Goal: Information Seeking & Learning: Learn about a topic

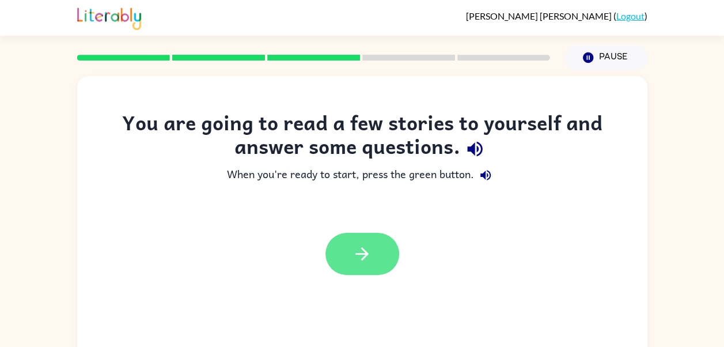
click at [380, 272] on button "button" at bounding box center [362, 254] width 74 height 42
click at [388, 254] on div at bounding box center [362, 254] width 74 height 42
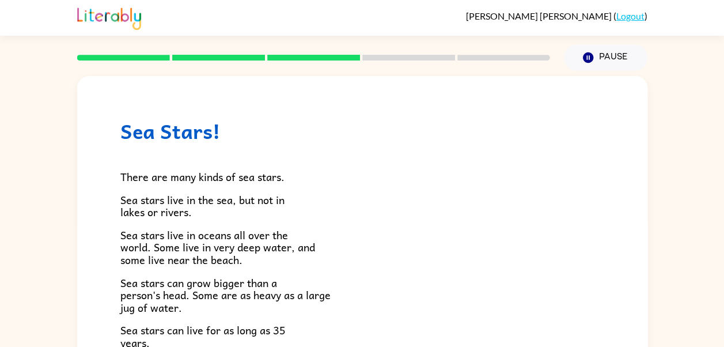
click at [37, 193] on div "Sea Stars! There are many kinds of sea stars. Sea stars live in the sea, but no…" at bounding box center [362, 238] width 724 height 334
click at [38, 2] on div "Rick Williams ( Logout )" at bounding box center [362, 18] width 724 height 36
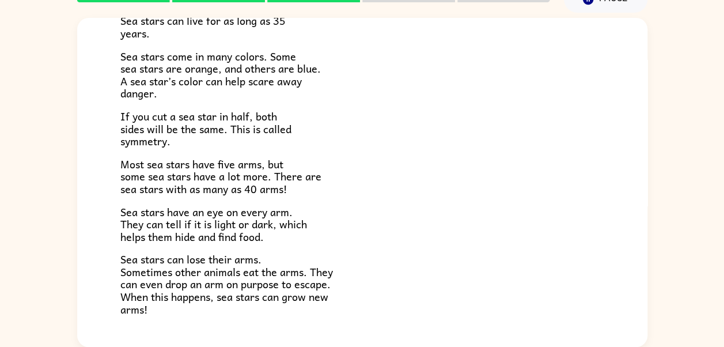
scroll to position [332, 0]
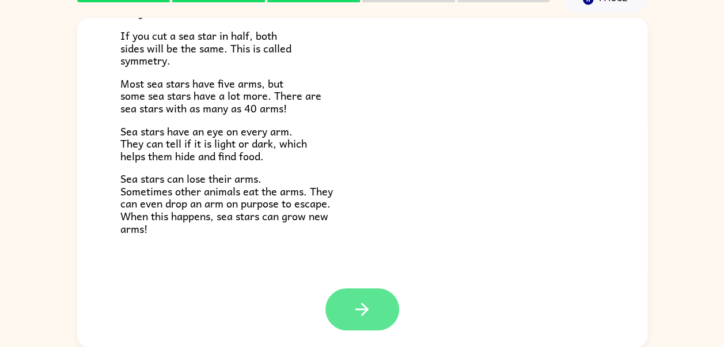
click at [363, 324] on button "button" at bounding box center [362, 309] width 74 height 42
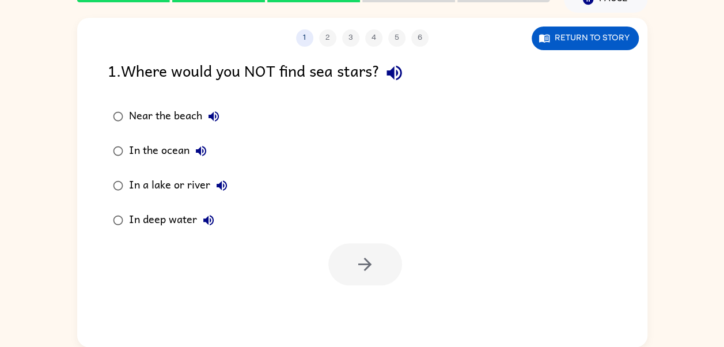
scroll to position [0, 0]
click at [206, 135] on label "In the ocean" at bounding box center [170, 151] width 138 height 35
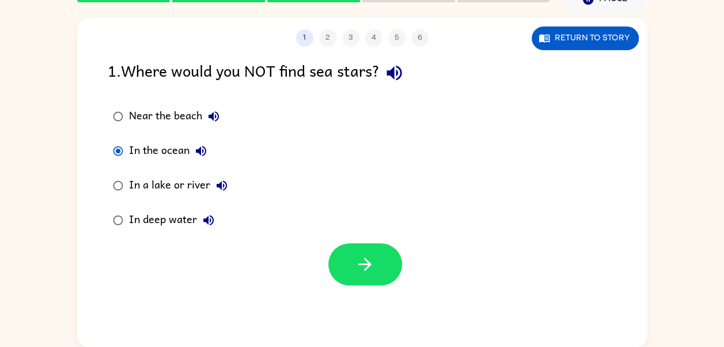
click at [211, 109] on icon "button" at bounding box center [214, 116] width 14 height 14
click at [194, 149] on icon "button" at bounding box center [201, 151] width 14 height 14
click at [204, 113] on button "Near the beach" at bounding box center [213, 116] width 23 height 23
click at [220, 125] on div "Near the beach" at bounding box center [177, 116] width 96 height 23
click at [207, 105] on button "Near the beach" at bounding box center [213, 116] width 23 height 23
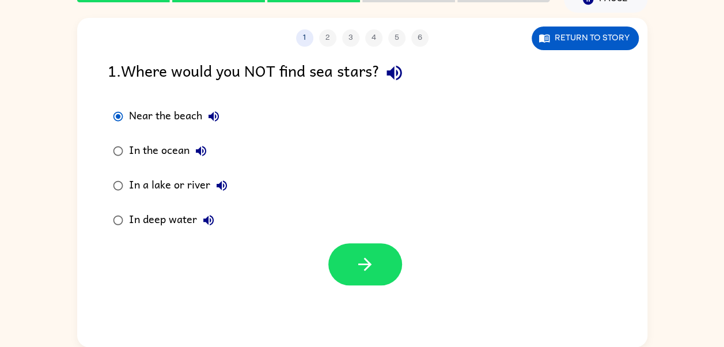
click at [210, 107] on button "Near the beach" at bounding box center [213, 116] width 23 height 23
click at [203, 123] on div "Near the beach" at bounding box center [177, 116] width 96 height 23
click at [204, 108] on button "Near the beach" at bounding box center [213, 116] width 23 height 23
click at [212, 110] on icon "button" at bounding box center [214, 116] width 14 height 14
click at [216, 116] on icon "button" at bounding box center [214, 116] width 14 height 14
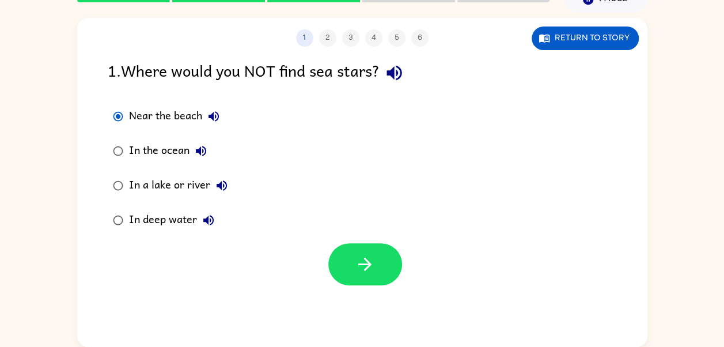
click at [221, 117] on button "Near the beach" at bounding box center [213, 116] width 23 height 23
click at [212, 116] on icon "button" at bounding box center [213, 116] width 10 height 10
click at [219, 117] on icon "button" at bounding box center [214, 116] width 14 height 14
click at [209, 114] on icon "button" at bounding box center [214, 116] width 14 height 14
click at [211, 115] on icon "button" at bounding box center [213, 116] width 10 height 10
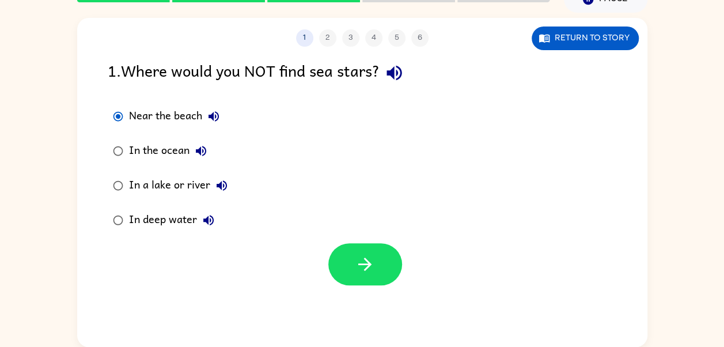
click at [210, 113] on icon "button" at bounding box center [214, 116] width 14 height 14
click at [208, 112] on icon "button" at bounding box center [214, 116] width 14 height 14
click at [204, 111] on button "Near the beach" at bounding box center [213, 116] width 23 height 23
click at [204, 112] on button "Near the beach" at bounding box center [213, 116] width 23 height 23
click at [203, 109] on button "Near the beach" at bounding box center [213, 116] width 23 height 23
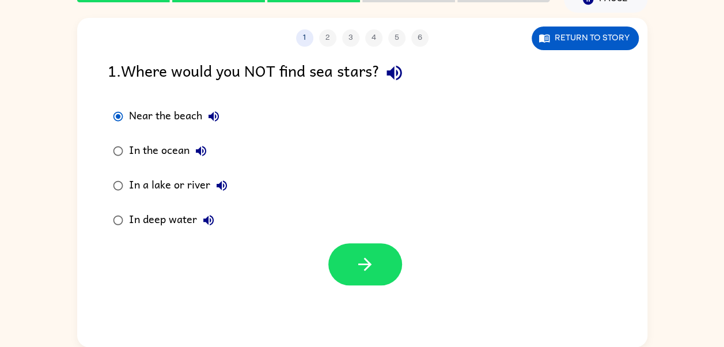
click at [203, 108] on div "Near the beach" at bounding box center [177, 116] width 96 height 23
click at [216, 110] on icon "button" at bounding box center [214, 116] width 14 height 14
click at [204, 117] on button "Near the beach" at bounding box center [213, 116] width 23 height 23
click at [205, 118] on button "Near the beach" at bounding box center [213, 116] width 23 height 23
click at [192, 145] on button "In the ocean" at bounding box center [200, 150] width 23 height 23
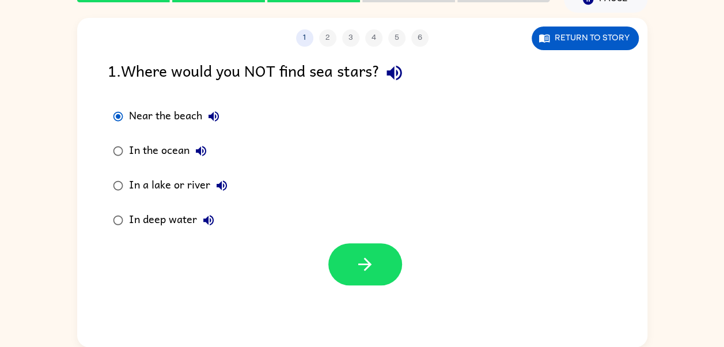
click at [215, 191] on icon "button" at bounding box center [222, 185] width 14 height 14
click at [198, 229] on div "In deep water" at bounding box center [174, 219] width 91 height 23
click at [199, 219] on button "In deep water" at bounding box center [208, 219] width 23 height 23
click at [209, 108] on button "Near the beach" at bounding box center [213, 116] width 23 height 23
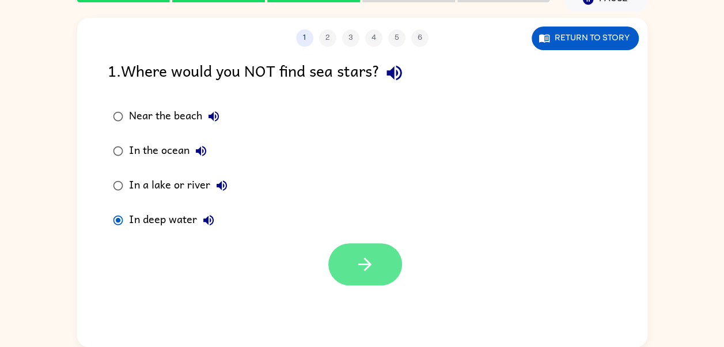
click at [391, 267] on button "button" at bounding box center [365, 264] width 74 height 42
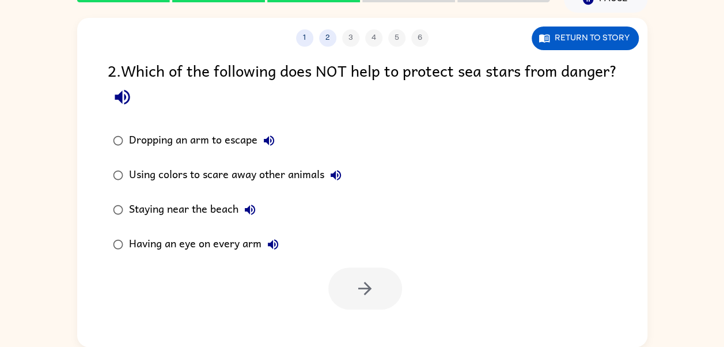
click at [120, 229] on label "Having an eye on every arm" at bounding box center [227, 244] width 252 height 35
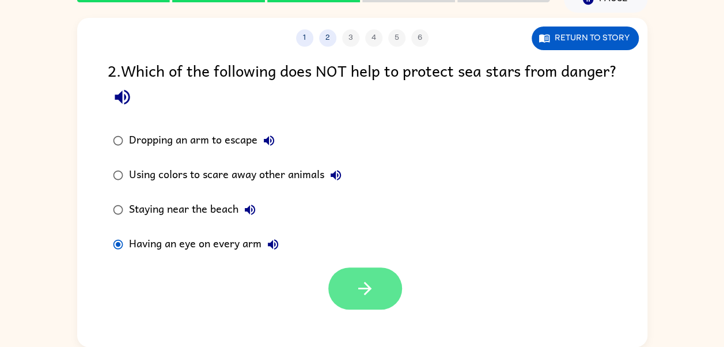
click at [338, 294] on button "button" at bounding box center [365, 288] width 74 height 42
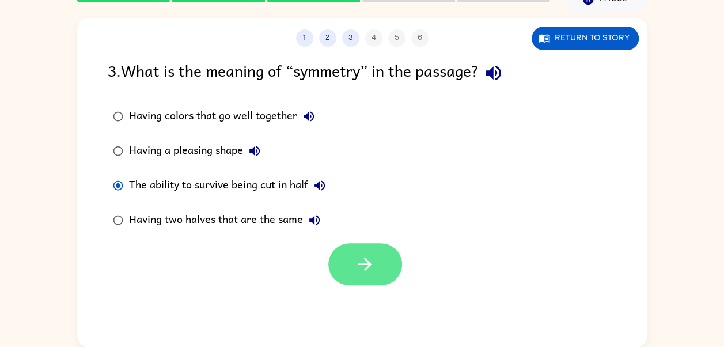
click at [386, 275] on button "button" at bounding box center [365, 264] width 74 height 42
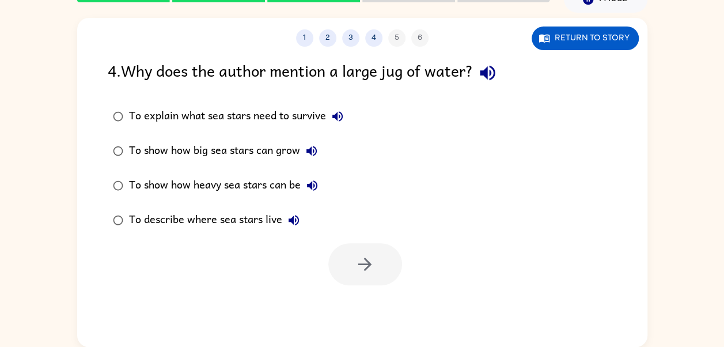
click at [371, 271] on div at bounding box center [365, 264] width 74 height 42
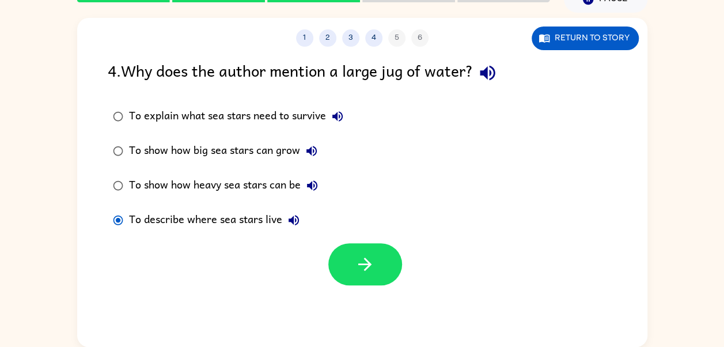
click at [384, 294] on div "1 2 3 4 5 6 Return to story 4 . Why does the author mention a large jug of wate…" at bounding box center [362, 182] width 570 height 329
click at [390, 275] on button "button" at bounding box center [365, 264] width 74 height 42
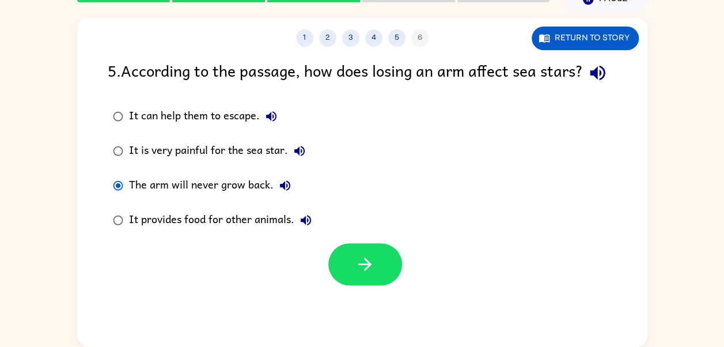
click at [345, 267] on div at bounding box center [365, 264] width 74 height 42
click at [332, 285] on div at bounding box center [365, 264] width 74 height 42
click at [349, 285] on button "button" at bounding box center [365, 264] width 74 height 42
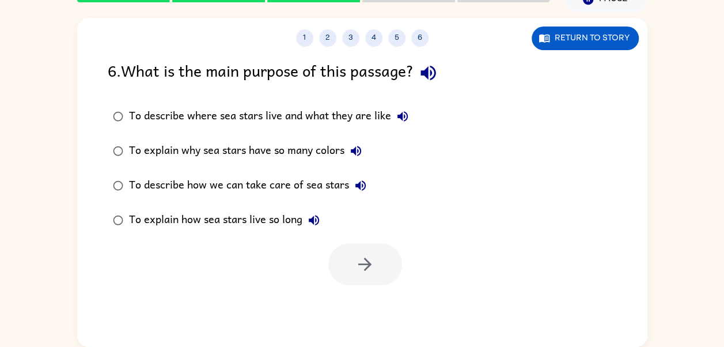
click at [443, 80] on button "button" at bounding box center [427, 72] width 29 height 29
click at [423, 85] on div "6 . What is the main purpose of this passage?" at bounding box center [362, 72] width 509 height 29
click at [443, 71] on button "button" at bounding box center [427, 72] width 29 height 29
click at [425, 69] on icon "button" at bounding box center [428, 73] width 20 height 20
click at [399, 88] on div "6 . What is the main purpose of this passage? To describe where sea stars live …" at bounding box center [362, 171] width 570 height 227
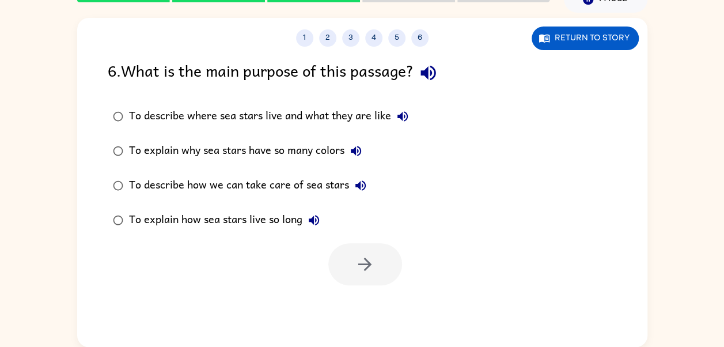
click at [408, 121] on icon "button" at bounding box center [403, 116] width 14 height 14
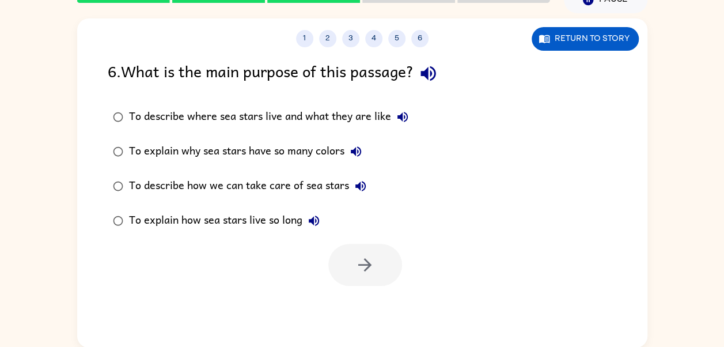
click at [367, 162] on div "To explain why sea stars have so many colors" at bounding box center [248, 151] width 238 height 23
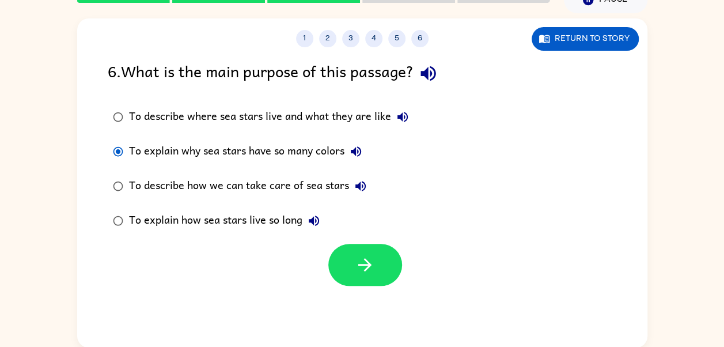
click at [358, 143] on button "To explain why sea stars have so many colors" at bounding box center [355, 151] width 23 height 23
click at [337, 184] on div "To describe how we can take care of sea stars" at bounding box center [250, 185] width 243 height 23
click at [356, 191] on icon "button" at bounding box center [360, 186] width 14 height 14
click at [404, 90] on div "6 . What is the main purpose of this passage? To describe where sea stars live …" at bounding box center [362, 172] width 570 height 227
click at [396, 61] on div "6 . What is the main purpose of this passage?" at bounding box center [362, 73] width 509 height 29
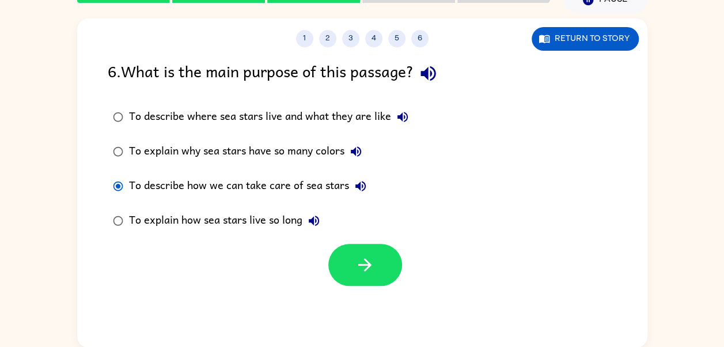
click at [488, 109] on div "To describe where sea stars live and what they are like To explain why sea star…" at bounding box center [377, 169] width 539 height 138
click at [496, 126] on div "To describe where sea stars live and what they are like To explain why sea star…" at bounding box center [377, 169] width 539 height 138
click at [189, 225] on div "To explain how sea stars live so long" at bounding box center [227, 220] width 196 height 23
click at [319, 211] on button "To explain how sea stars live so long" at bounding box center [313, 220] width 23 height 23
click at [381, 247] on button "button" at bounding box center [365, 265] width 74 height 42
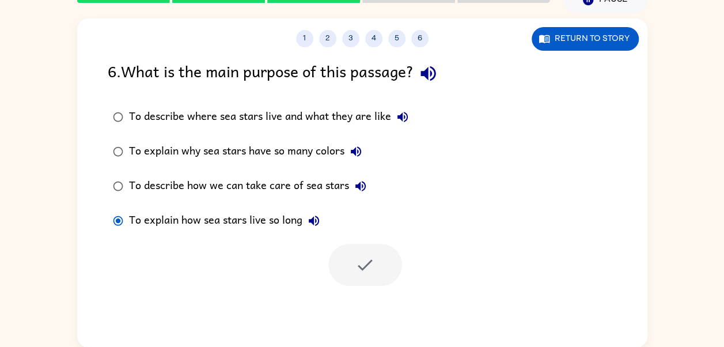
click at [391, 253] on div at bounding box center [365, 265] width 74 height 42
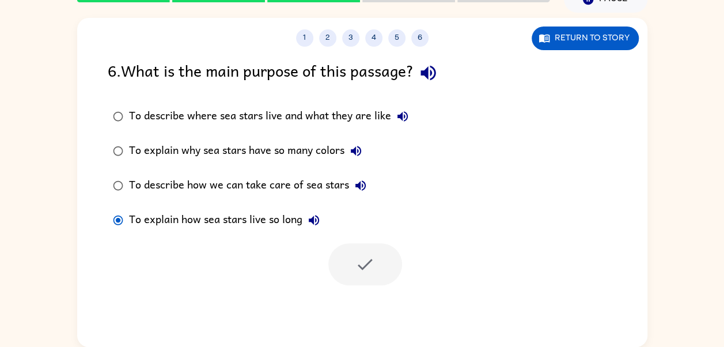
scroll to position [0, 0]
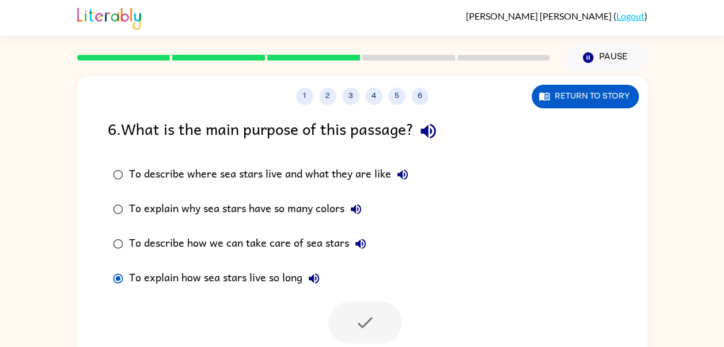
click at [102, 250] on label "To describe how we can take care of sea stars" at bounding box center [260, 243] width 318 height 35
click at [296, 102] on div "1 2 3 4 5 6" at bounding box center [362, 96] width 570 height 17
click at [301, 98] on button "1" at bounding box center [304, 96] width 17 height 17
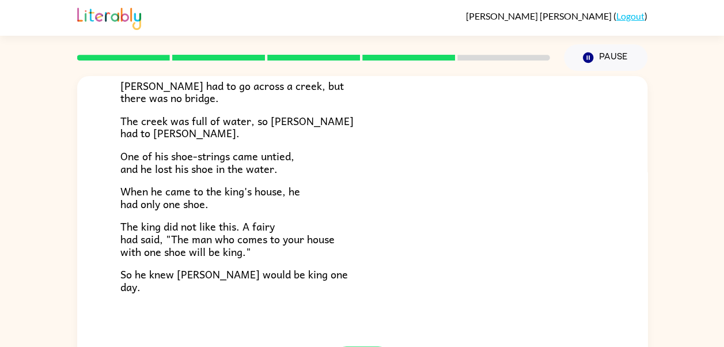
scroll to position [58, 0]
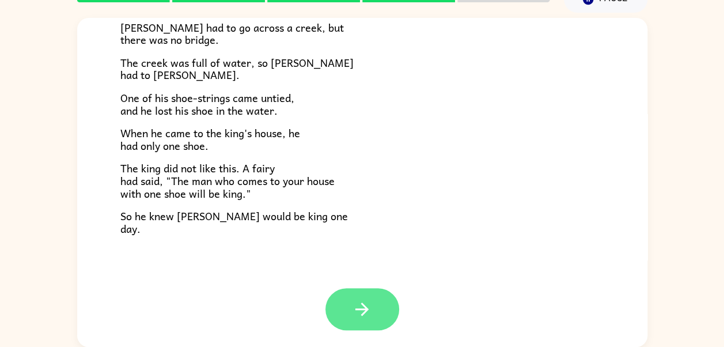
click at [366, 296] on button "button" at bounding box center [362, 309] width 74 height 42
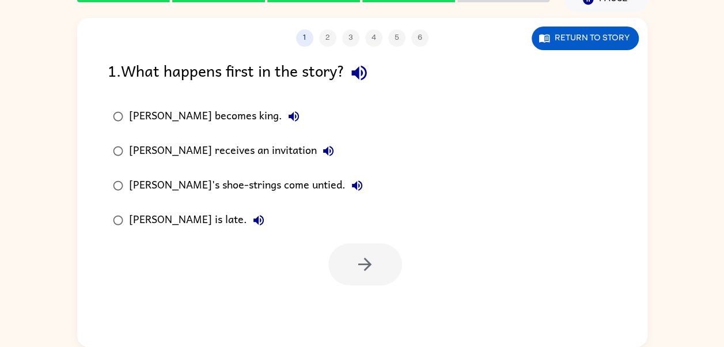
scroll to position [0, 0]
click at [356, 40] on div "1 2 3 4 5 6" at bounding box center [362, 37] width 570 height 17
click at [351, 25] on div "1 2 3 4 5 6 Return to story" at bounding box center [362, 32] width 570 height 29
click at [353, 37] on div "1 2 3 4 5 6" at bounding box center [362, 37] width 570 height 17
click at [413, 31] on div "1 2 3 4 5 6" at bounding box center [362, 37] width 570 height 17
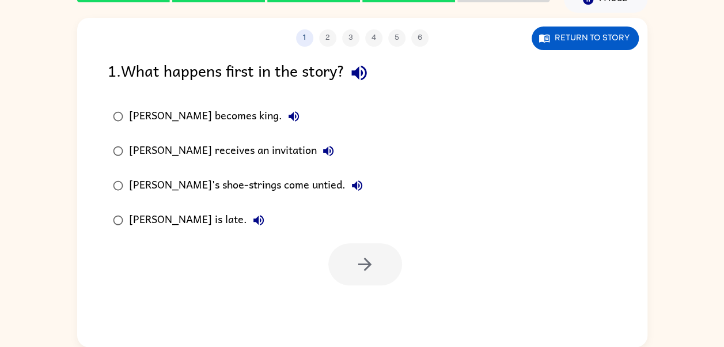
click at [419, 36] on div "1 2 3 4 5 6" at bounding box center [362, 37] width 570 height 17
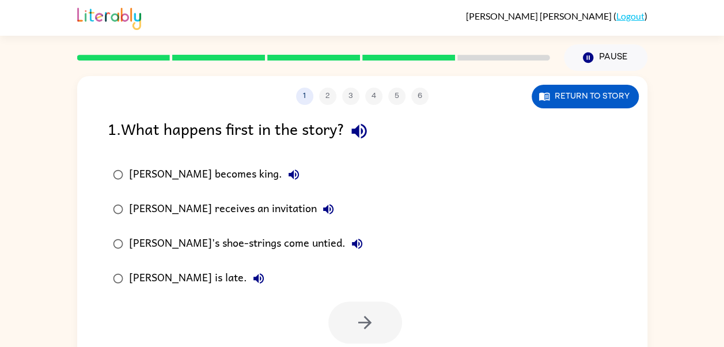
click at [459, 277] on div "Jason becomes king. Jason receives an invitation Jason's shoe-strings come unti…" at bounding box center [377, 226] width 539 height 138
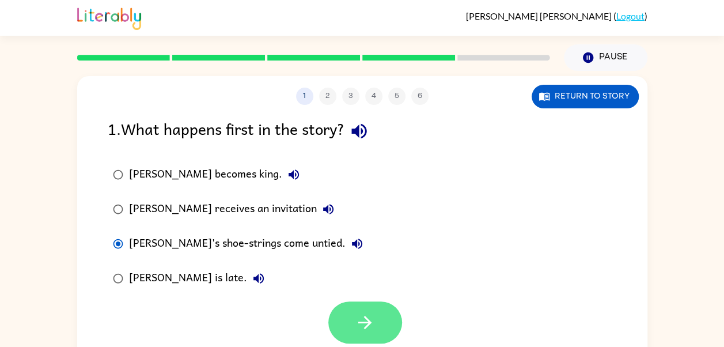
click at [352, 329] on button "button" at bounding box center [365, 322] width 74 height 42
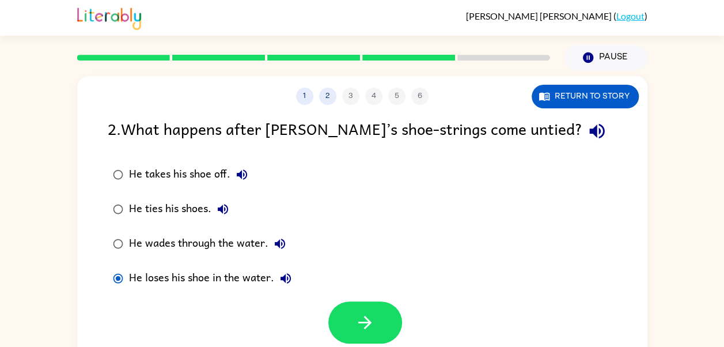
click at [280, 269] on button "He loses his shoe in the water." at bounding box center [285, 278] width 23 height 23
click at [327, 346] on div "1 2 3 4 5 6 Return to story 2 . What happens after Jason’s shoe-strings come un…" at bounding box center [362, 240] width 570 height 329
click at [335, 327] on button "button" at bounding box center [365, 322] width 74 height 42
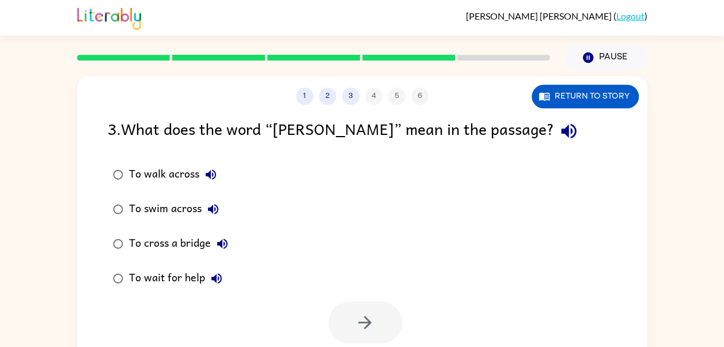
click at [208, 287] on button "To wait for help" at bounding box center [216, 278] width 23 height 23
click at [204, 279] on div "To wait for help" at bounding box center [178, 278] width 99 height 23
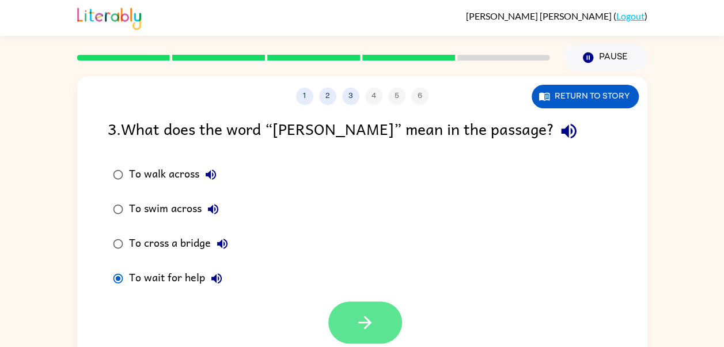
click at [355, 310] on button "button" at bounding box center [365, 322] width 74 height 42
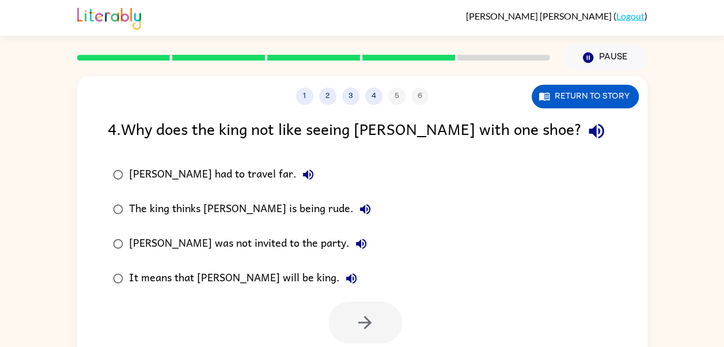
click at [340, 287] on button "It means that Jason will be king." at bounding box center [351, 278] width 23 height 23
click at [287, 267] on div "It means that Jason will be king." at bounding box center [246, 278] width 234 height 23
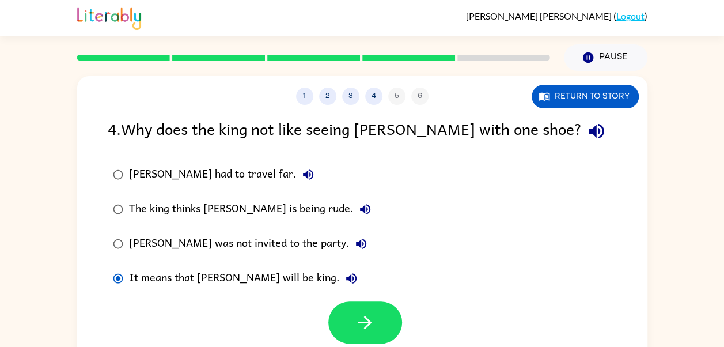
click at [344, 271] on icon "button" at bounding box center [351, 278] width 14 height 14
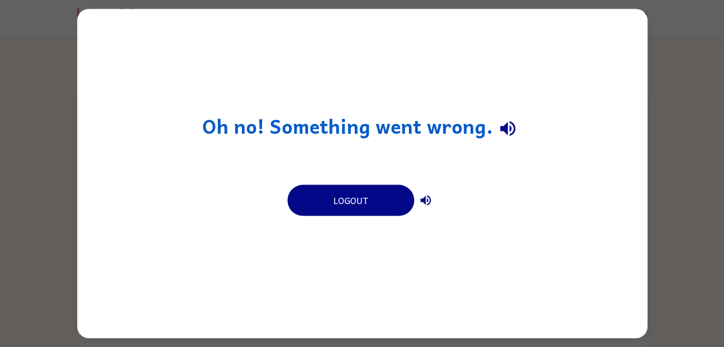
click at [429, 208] on button "button" at bounding box center [425, 200] width 23 height 23
click at [427, 191] on button "button" at bounding box center [425, 200] width 23 height 23
click at [428, 208] on button "button" at bounding box center [425, 200] width 23 height 23
click at [434, 206] on button "button" at bounding box center [425, 200] width 23 height 23
click at [435, 191] on div "Logout" at bounding box center [362, 199] width 150 height 32
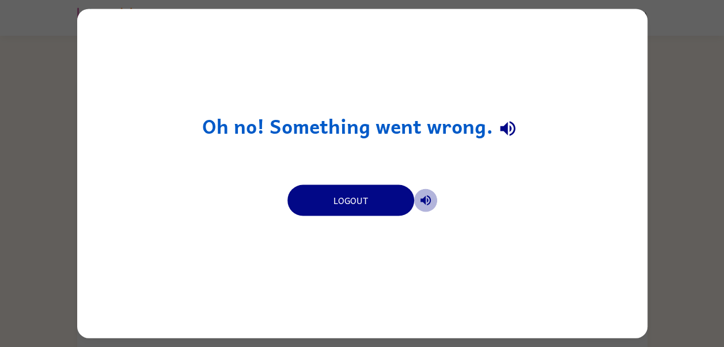
click at [431, 201] on icon "button" at bounding box center [426, 200] width 14 height 14
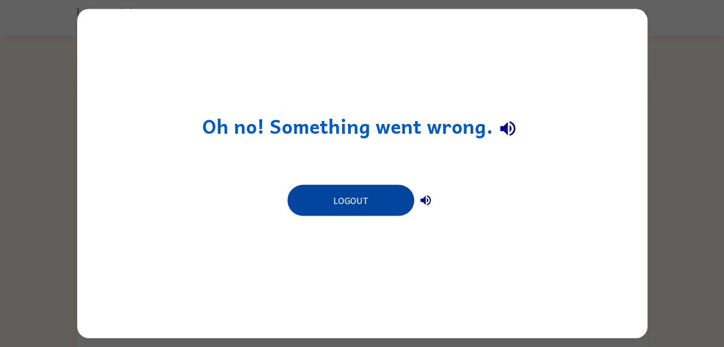
click at [320, 195] on button "Logout" at bounding box center [350, 200] width 127 height 31
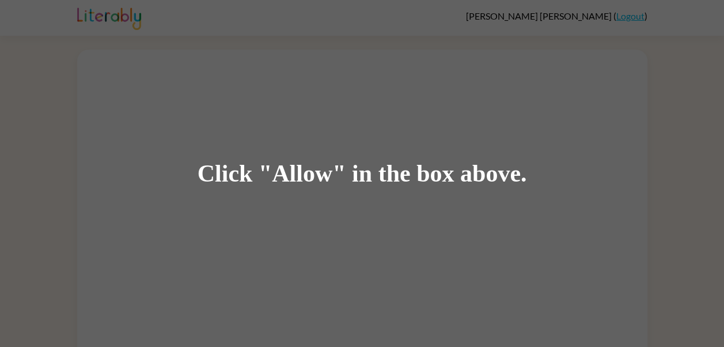
click at [333, 91] on div "Click "Allow" in the box above." at bounding box center [362, 173] width 724 height 347
click at [287, 169] on div "Click "Allow" in the box above." at bounding box center [361, 174] width 329 height 26
drag, startPoint x: 220, startPoint y: 176, endPoint x: 405, endPoint y: 152, distance: 186.9
click at [405, 152] on div "Click "Allow" in the box above." at bounding box center [362, 173] width 724 height 347
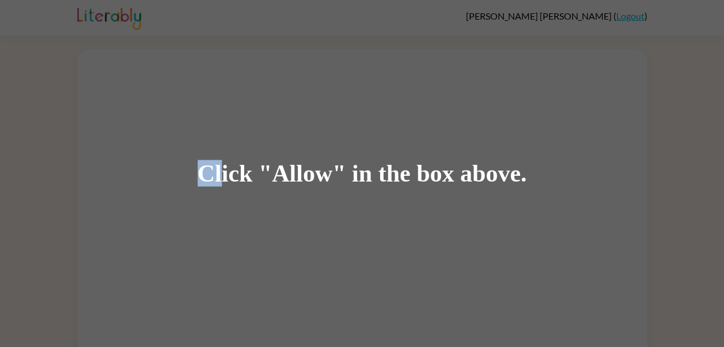
drag, startPoint x: 213, startPoint y: 177, endPoint x: 436, endPoint y: 159, distance: 224.1
click at [264, 125] on div "Click "Allow" in the box above." at bounding box center [362, 173] width 724 height 347
drag, startPoint x: 203, startPoint y: 168, endPoint x: 598, endPoint y: 181, distance: 395.1
click at [598, 181] on div "Click "Allow" in the box above." at bounding box center [362, 173] width 724 height 347
drag, startPoint x: 199, startPoint y: 166, endPoint x: 219, endPoint y: 169, distance: 20.4
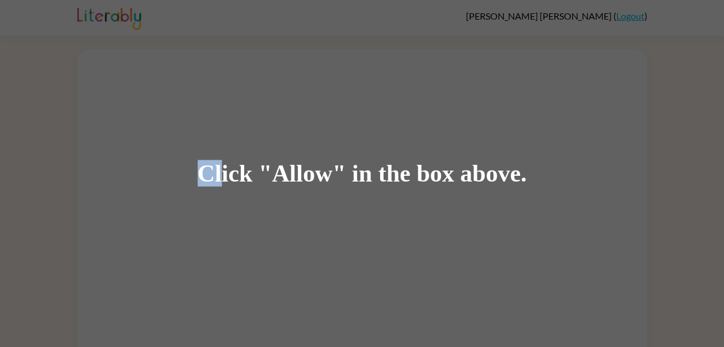
click at [219, 169] on div "Click "Allow" in the box above." at bounding box center [361, 174] width 329 height 26
drag, startPoint x: 269, startPoint y: 166, endPoint x: 356, endPoint y: 178, distance: 87.8
click at [356, 178] on div "Click "Allow" in the box above." at bounding box center [361, 174] width 329 height 26
drag, startPoint x: 458, startPoint y: 174, endPoint x: 526, endPoint y: 181, distance: 68.2
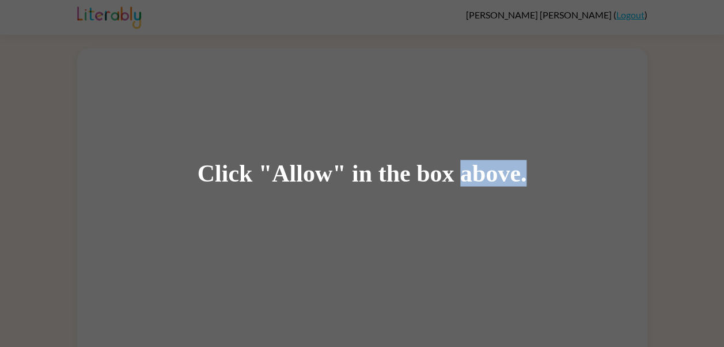
click at [526, 181] on div "Click "Allow" in the box above." at bounding box center [362, 173] width 724 height 347
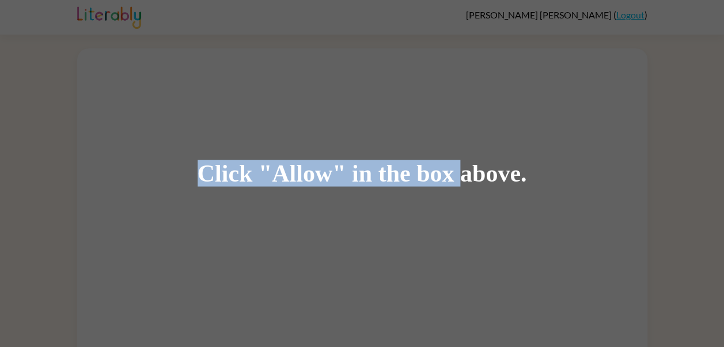
drag, startPoint x: 526, startPoint y: 181, endPoint x: 434, endPoint y: 166, distance: 93.3
click at [434, 166] on div "Click "Allow" in the box above." at bounding box center [361, 174] width 329 height 26
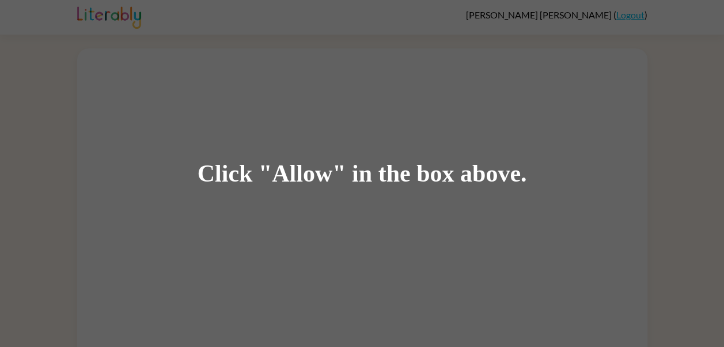
click at [451, 60] on div "Click "Allow" in the box above." at bounding box center [362, 173] width 724 height 347
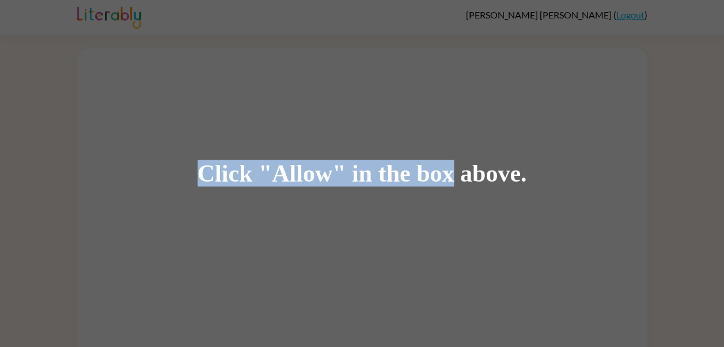
drag, startPoint x: 457, startPoint y: 173, endPoint x: 534, endPoint y: 171, distance: 77.2
click at [534, 171] on div "Click "Allow" in the box above." at bounding box center [362, 173] width 724 height 347
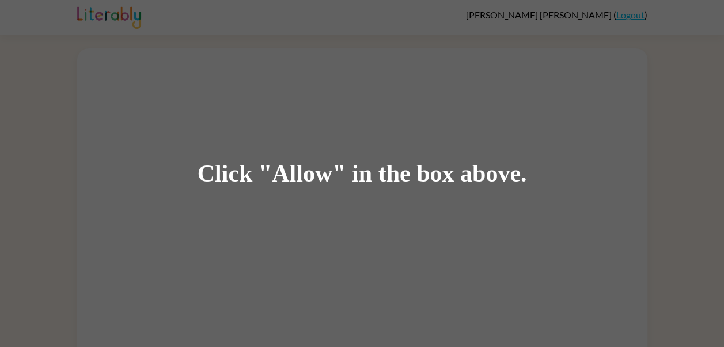
click at [480, 104] on div "Click "Allow" in the box above." at bounding box center [362, 173] width 724 height 347
drag, startPoint x: 458, startPoint y: 178, endPoint x: 523, endPoint y: 172, distance: 65.4
click at [523, 172] on div "Click "Allow" in the box above." at bounding box center [361, 174] width 329 height 26
drag, startPoint x: 523, startPoint y: 172, endPoint x: 549, endPoint y: 183, distance: 27.8
click at [549, 183] on div "Click "Allow" in the box above." at bounding box center [362, 173] width 724 height 347
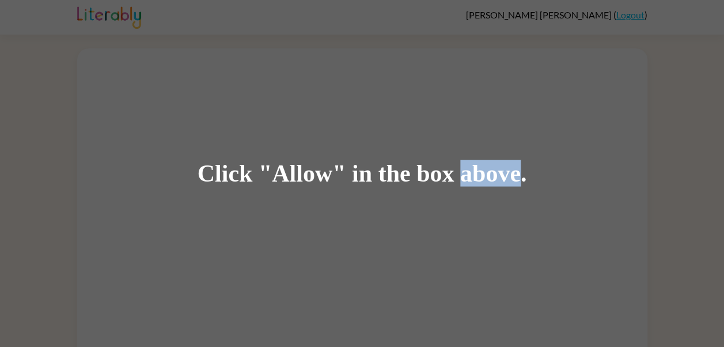
drag, startPoint x: 457, startPoint y: 176, endPoint x: 519, endPoint y: 178, distance: 62.2
click at [519, 178] on div "Click "Allow" in the box above." at bounding box center [361, 174] width 329 height 26
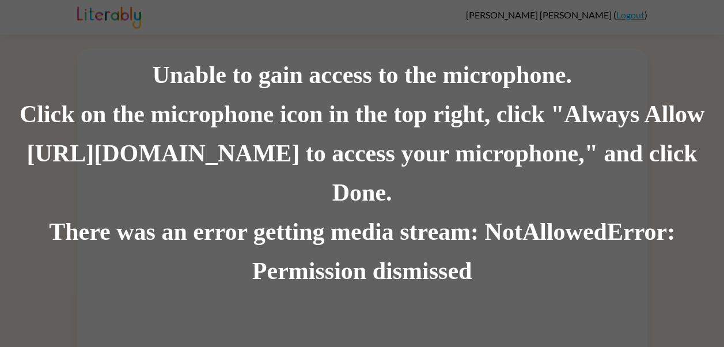
click at [18, 124] on div "Click on the microphone icon in the top right, click "Always Allow [URL][DOMAIN…" at bounding box center [362, 153] width 724 height 117
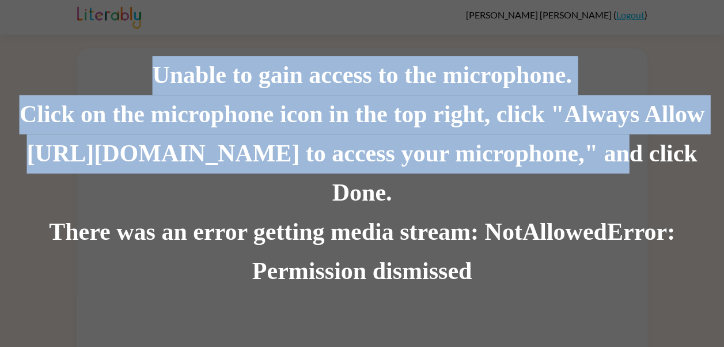
drag, startPoint x: 155, startPoint y: 90, endPoint x: 535, endPoint y: 158, distance: 386.7
click at [535, 158] on div "Unable to gain access to the microphone. Click on the microphone icon in the to…" at bounding box center [362, 173] width 724 height 235
drag, startPoint x: 535, startPoint y: 158, endPoint x: 543, endPoint y: 158, distance: 8.1
click at [543, 158] on div "Click on the microphone icon in the top right, click "Always Allow [URL][DOMAIN…" at bounding box center [362, 153] width 724 height 117
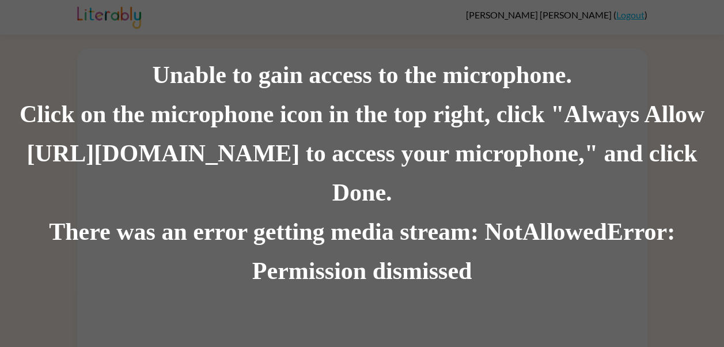
click at [556, 170] on div "Click on the microphone icon in the top right, click "Always Allow [URL][DOMAIN…" at bounding box center [362, 153] width 724 height 117
click at [185, 95] on div "Unable to gain access to the microphone." at bounding box center [362, 75] width 724 height 39
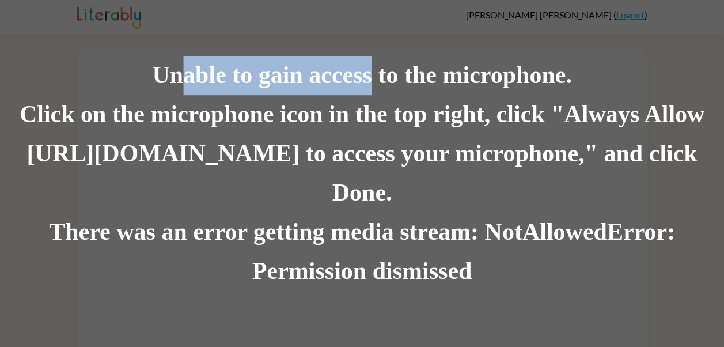
drag, startPoint x: 185, startPoint y: 98, endPoint x: 315, endPoint y: 103, distance: 130.2
click at [315, 95] on div "Unable to gain access to the microphone." at bounding box center [362, 75] width 724 height 39
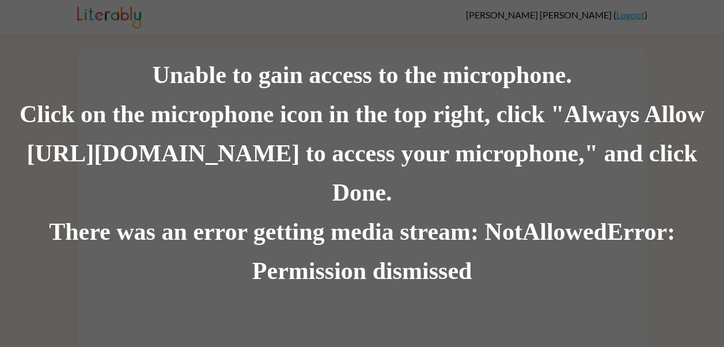
click at [122, 95] on div "Unable to gain access to the microphone." at bounding box center [362, 75] width 724 height 39
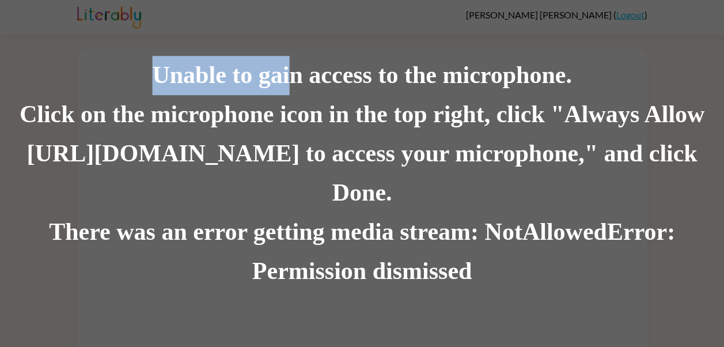
drag, startPoint x: 145, startPoint y: 94, endPoint x: 302, endPoint y: 101, distance: 157.3
click at [302, 95] on div "Unable to gain access to the microphone." at bounding box center [362, 75] width 724 height 39
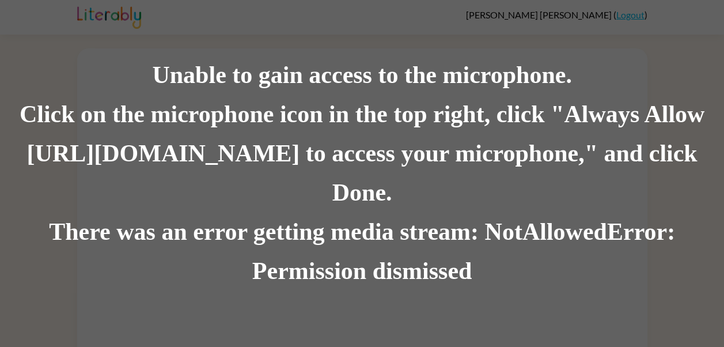
drag, startPoint x: 302, startPoint y: 101, endPoint x: 334, endPoint y: 100, distance: 31.7
click at [334, 95] on div "Unable to gain access to the microphone." at bounding box center [362, 75] width 724 height 39
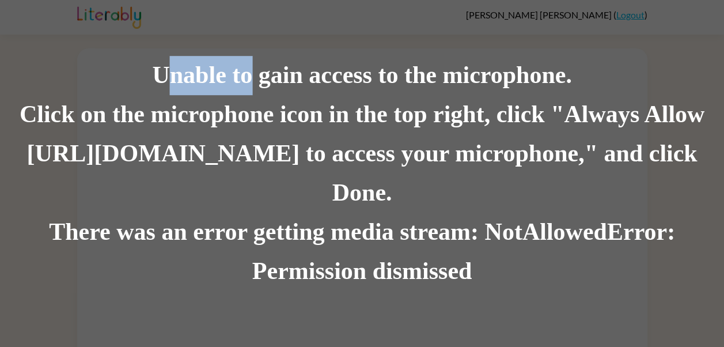
drag, startPoint x: 161, startPoint y: 92, endPoint x: 208, endPoint y: 102, distance: 48.8
click at [208, 95] on div "Unable to gain access to the microphone." at bounding box center [362, 75] width 724 height 39
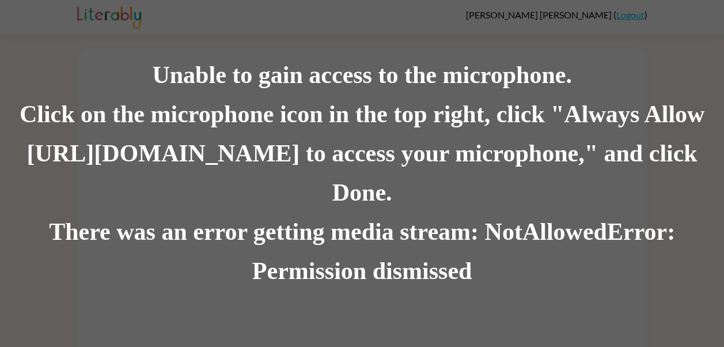
drag, startPoint x: 208, startPoint y: 102, endPoint x: 139, endPoint y: 121, distance: 72.2
click at [139, 121] on div "Click on the microphone icon in the top right, click "Always Allow [URL][DOMAIN…" at bounding box center [362, 153] width 724 height 117
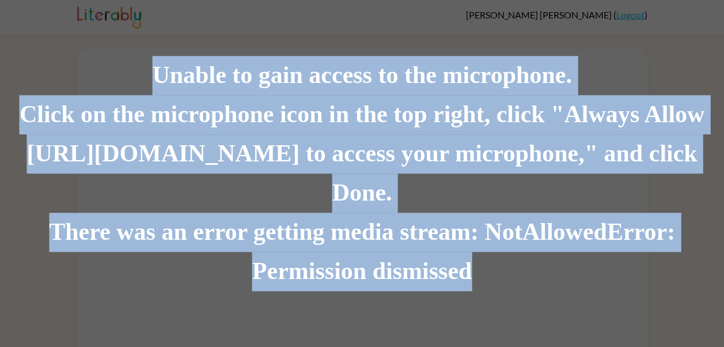
drag, startPoint x: 153, startPoint y: 90, endPoint x: 534, endPoint y: 234, distance: 407.4
click at [534, 234] on div "Unable to gain access to the microphone. Click on the microphone icon in the to…" at bounding box center [362, 173] width 724 height 235
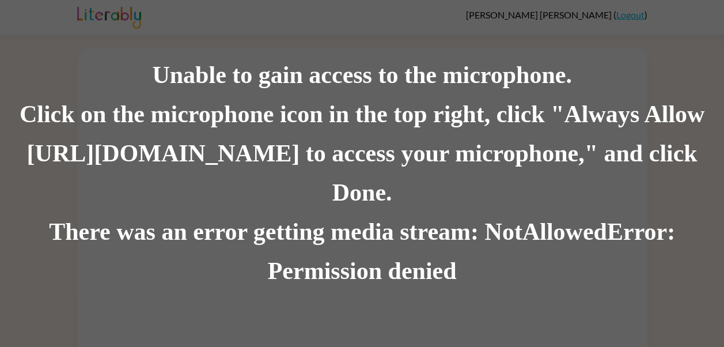
click at [66, 246] on div "There was an error getting media stream: NotAllowedError: Permission denied" at bounding box center [362, 251] width 724 height 78
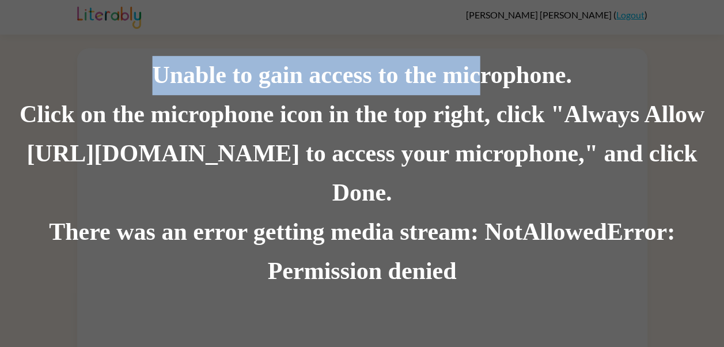
drag, startPoint x: 146, startPoint y: 90, endPoint x: 486, endPoint y: 99, distance: 339.8
click at [486, 95] on div "Unable to gain access to the microphone." at bounding box center [362, 75] width 724 height 39
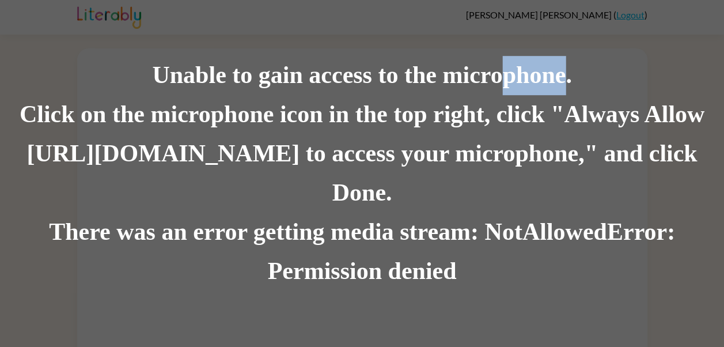
drag, startPoint x: 498, startPoint y: 96, endPoint x: 564, endPoint y: 98, distance: 66.2
click at [564, 95] on div "Unable to gain access to the microphone." at bounding box center [362, 75] width 724 height 39
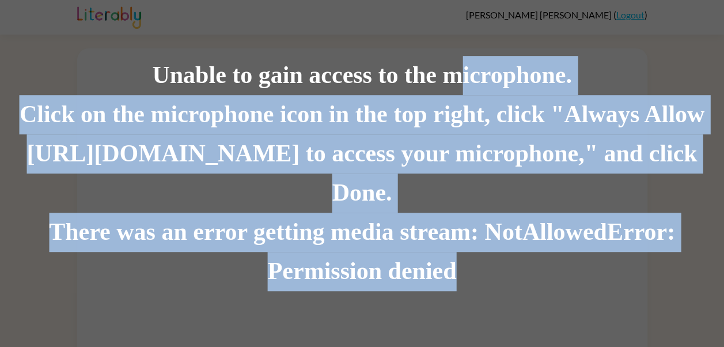
drag, startPoint x: 564, startPoint y: 98, endPoint x: -2, endPoint y: 151, distance: 569.0
click at [0, 151] on html "[PERSON_NAME] ( Logout ) Unable to gain access to the microphone. Click on the …" at bounding box center [362, 188] width 724 height 378
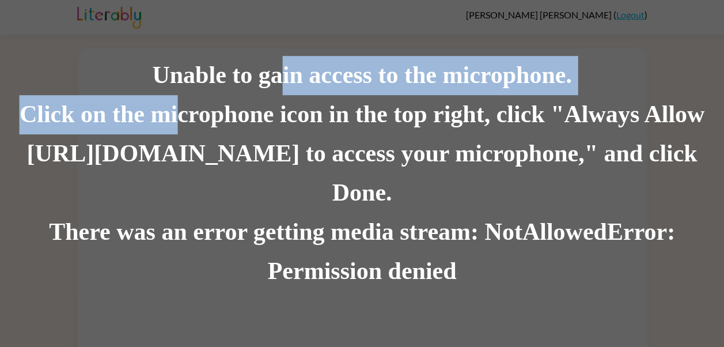
drag, startPoint x: 281, startPoint y: 92, endPoint x: 178, endPoint y: 120, distance: 106.4
click at [178, 120] on div "Unable to gain access to the microphone. Click on the microphone icon in the to…" at bounding box center [362, 173] width 724 height 235
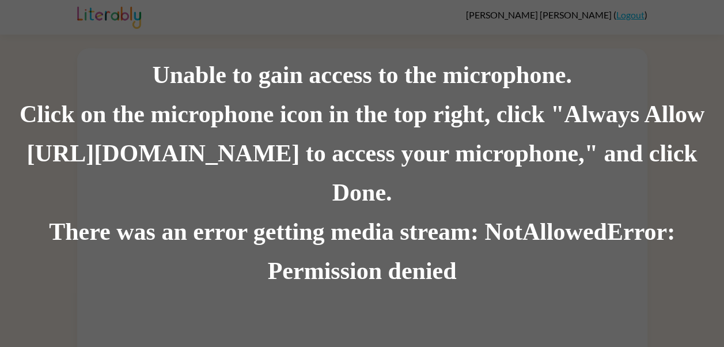
drag, startPoint x: 178, startPoint y: 120, endPoint x: 336, endPoint y: 28, distance: 182.7
click at [336, 28] on div "Unable to gain access to the microphone. Click on the microphone icon in the to…" at bounding box center [362, 173] width 724 height 347
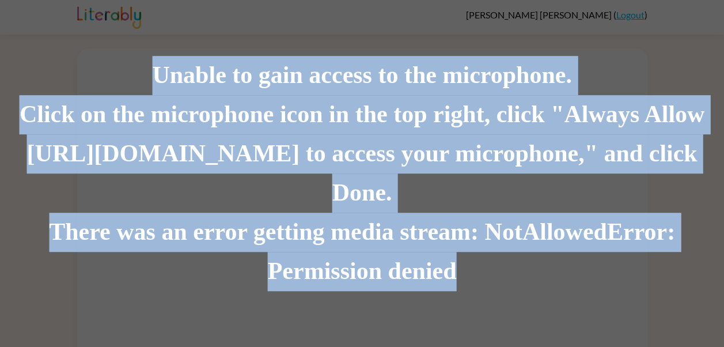
drag, startPoint x: 155, startPoint y: 95, endPoint x: 556, endPoint y: 254, distance: 431.8
click at [556, 254] on div "Unable to gain access to the microphone. Click on the microphone icon in the to…" at bounding box center [362, 173] width 724 height 235
click at [530, 243] on div "There was an error getting media stream: NotAllowedError: Permission denied" at bounding box center [362, 251] width 724 height 78
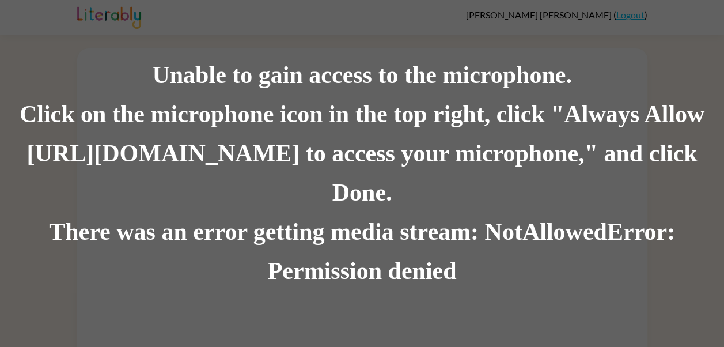
click at [320, 140] on div "Click on the microphone icon in the top right, click "Always Allow [URL][DOMAIN…" at bounding box center [362, 153] width 724 height 117
click at [668, 177] on div "Click on the microphone icon in the top right, click "Always Allow [URL][DOMAIN…" at bounding box center [362, 153] width 724 height 117
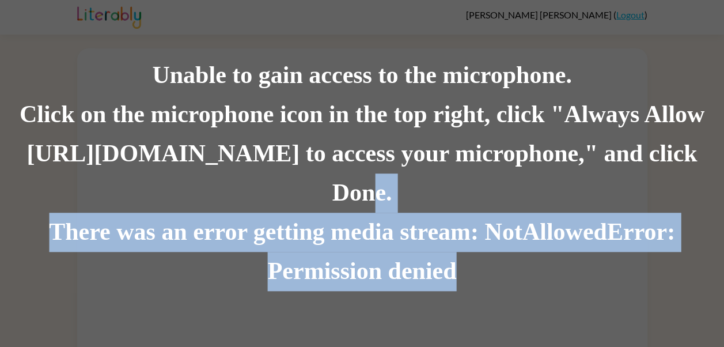
drag, startPoint x: 643, startPoint y: 174, endPoint x: 734, endPoint y: 170, distance: 91.0
click at [723, 170] on html "[PERSON_NAME] ( Logout ) Unable to gain access to the microphone. Click on the …" at bounding box center [362, 188] width 724 height 378
click at [619, 212] on div "There was an error getting media stream: NotAllowedError: Permission denied" at bounding box center [362, 251] width 724 height 78
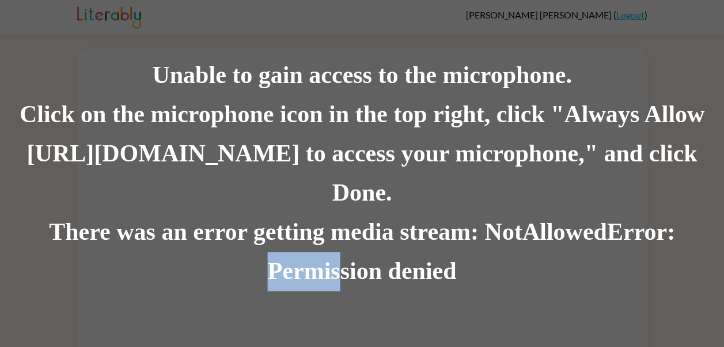
drag, startPoint x: 271, startPoint y: 250, endPoint x: 343, endPoint y: 256, distance: 72.7
click at [343, 256] on div "There was an error getting media stream: NotAllowedError: Permission denied" at bounding box center [362, 251] width 724 height 78
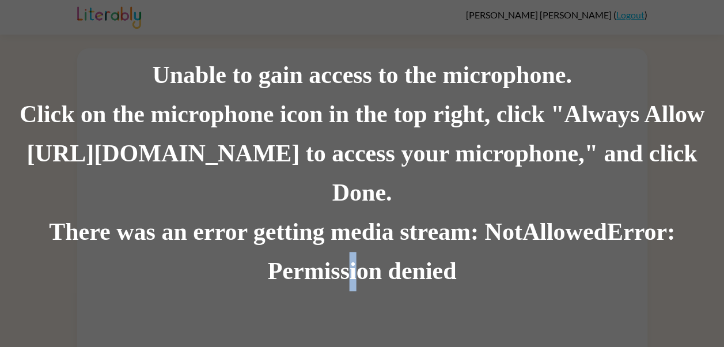
click at [348, 256] on div "There was an error getting media stream: NotAllowedError: Permission denied" at bounding box center [362, 251] width 724 height 78
drag, startPoint x: 348, startPoint y: 256, endPoint x: 385, endPoint y: 284, distance: 46.8
click at [385, 284] on div "Unable to gain access to the microphone. Click on the microphone icon in the to…" at bounding box center [362, 173] width 724 height 347
click at [352, 256] on div "There was an error getting media stream: NotAllowedError: Permission denied" at bounding box center [362, 251] width 724 height 78
drag, startPoint x: 494, startPoint y: 307, endPoint x: 488, endPoint y: 294, distance: 15.2
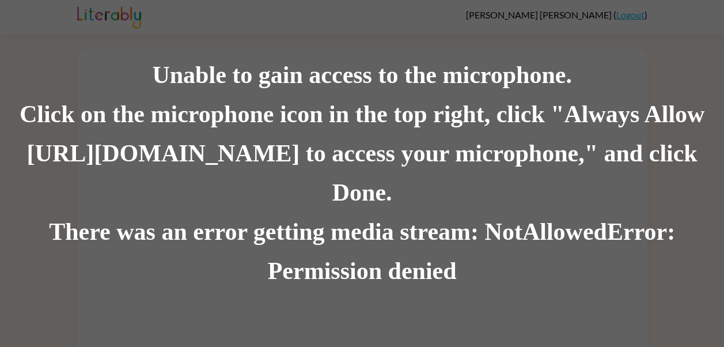
click at [488, 294] on div "Unable to gain access to the microphone. Click on the microphone icon in the to…" at bounding box center [362, 173] width 724 height 347
drag, startPoint x: 487, startPoint y: 216, endPoint x: 500, endPoint y: 218, distance: 12.7
click at [500, 218] on div "There was an error getting media stream: NotAllowedError: Permission denied" at bounding box center [362, 251] width 724 height 78
click at [480, 212] on div "There was an error getting media stream: NotAllowedError: Permission denied" at bounding box center [362, 251] width 724 height 78
drag, startPoint x: 433, startPoint y: 136, endPoint x: 401, endPoint y: 193, distance: 65.8
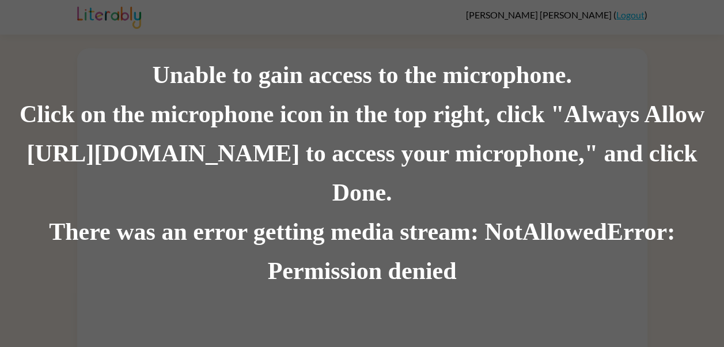
click at [401, 212] on div "There was an error getting media stream: NotAllowedError: Permission denied" at bounding box center [362, 251] width 724 height 78
click at [193, 95] on div "Unable to gain access to the microphone." at bounding box center [362, 75] width 724 height 39
drag, startPoint x: 154, startPoint y: 98, endPoint x: 235, endPoint y: 100, distance: 81.2
click at [235, 95] on div "Unable to gain access to the microphone." at bounding box center [362, 75] width 724 height 39
click at [123, 81] on div "Unable to gain access to the microphone." at bounding box center [362, 75] width 724 height 39
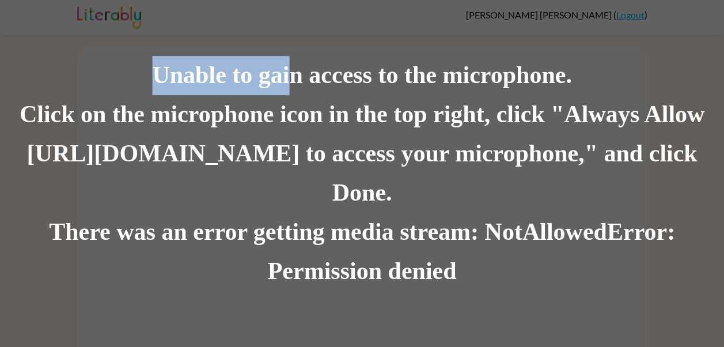
drag, startPoint x: 140, startPoint y: 98, endPoint x: 291, endPoint y: 83, distance: 151.5
click at [291, 83] on div "Unable to gain access to the microphone." at bounding box center [362, 75] width 724 height 39
click at [134, 91] on div "Unable to gain access to the microphone." at bounding box center [362, 75] width 724 height 39
click at [132, 91] on div "Unable to gain access to the microphone." at bounding box center [362, 75] width 724 height 39
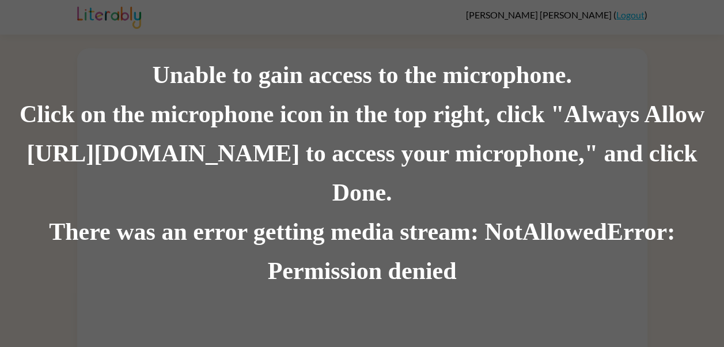
click at [155, 90] on div "Unable to gain access to the microphone." at bounding box center [362, 75] width 724 height 39
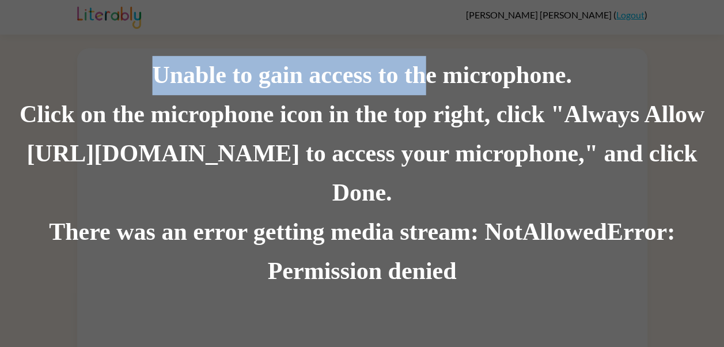
drag, startPoint x: 111, startPoint y: 70, endPoint x: 429, endPoint y: 106, distance: 320.9
click at [429, 106] on div "Unable to gain access to the microphone. Click on the microphone icon in the to…" at bounding box center [362, 173] width 724 height 347
click at [111, 78] on div "Unable to gain access to the microphone." at bounding box center [362, 75] width 724 height 39
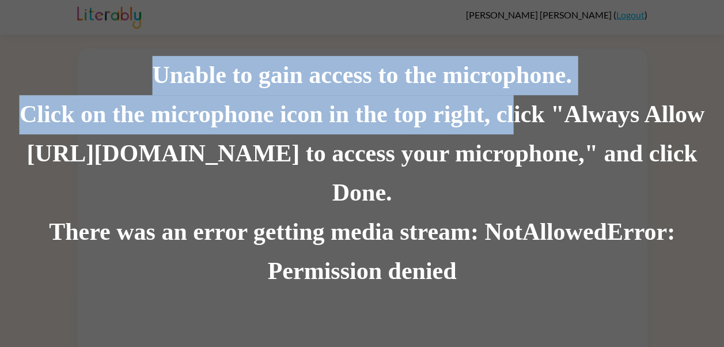
drag, startPoint x: 146, startPoint y: 83, endPoint x: 510, endPoint y: 151, distance: 370.1
click at [510, 151] on div "Unable to gain access to the microphone. Click on the microphone icon in the to…" at bounding box center [362, 173] width 724 height 235
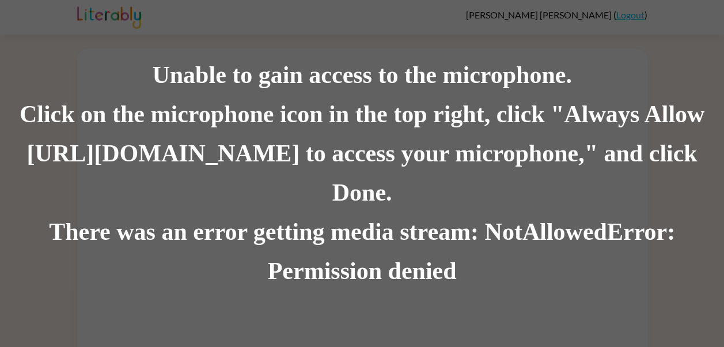
click at [373, 62] on div "Unable to gain access to the microphone. Click on the microphone icon in the to…" at bounding box center [362, 173] width 724 height 347
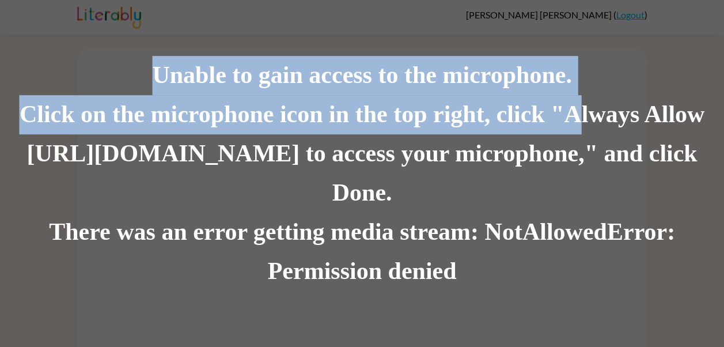
drag, startPoint x: 160, startPoint y: 93, endPoint x: 584, endPoint y: 133, distance: 425.6
click at [584, 133] on div "Unable to gain access to the microphone. Click on the microphone icon in the to…" at bounding box center [362, 173] width 724 height 235
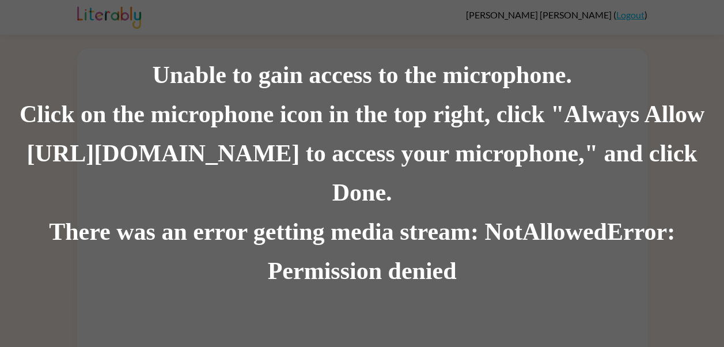
drag, startPoint x: 584, startPoint y: 133, endPoint x: 598, endPoint y: 132, distance: 13.9
click at [598, 132] on div "Click on the microphone icon in the top right, click "Always Allow [URL][DOMAIN…" at bounding box center [362, 153] width 724 height 117
drag, startPoint x: 598, startPoint y: 132, endPoint x: 619, endPoint y: 135, distance: 22.1
click at [619, 135] on div "Click on the microphone icon in the top right, click "Always Allow [URL][DOMAIN…" at bounding box center [362, 153] width 724 height 117
click at [222, 212] on div "There was an error getting media stream: NotAllowedError: Permission denied" at bounding box center [362, 251] width 724 height 78
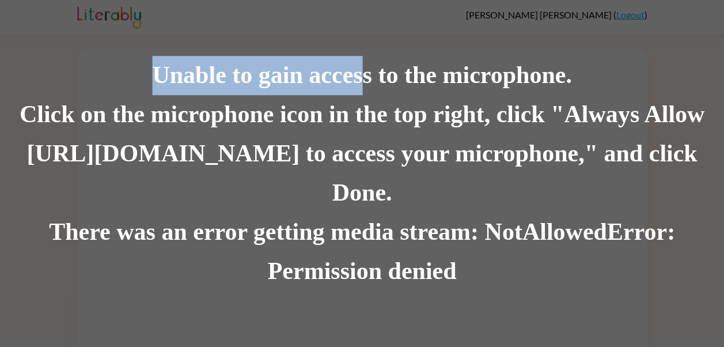
drag, startPoint x: 159, startPoint y: 96, endPoint x: 365, endPoint y: 102, distance: 206.2
click at [365, 95] on div "Unable to gain access to the microphone." at bounding box center [362, 75] width 724 height 39
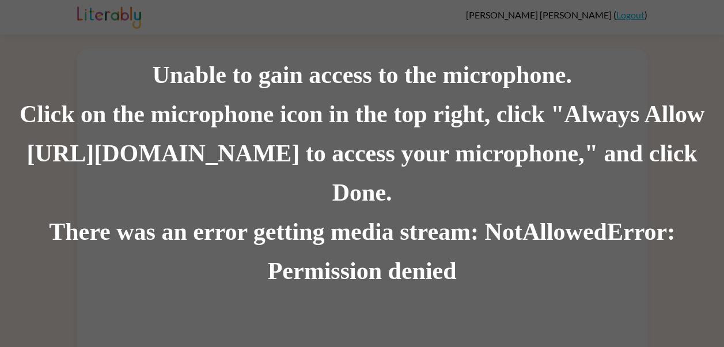
click at [26, 37] on div "Unable to gain access to the microphone. Click on the microphone icon in the to…" at bounding box center [362, 173] width 724 height 347
drag, startPoint x: 174, startPoint y: 86, endPoint x: 181, endPoint y: 94, distance: 11.1
click at [181, 94] on div "Unable to gain access to the microphone." at bounding box center [362, 75] width 724 height 39
drag, startPoint x: 181, startPoint y: 94, endPoint x: 150, endPoint y: 83, distance: 33.7
drag, startPoint x: 150, startPoint y: 83, endPoint x: 134, endPoint y: 77, distance: 17.1
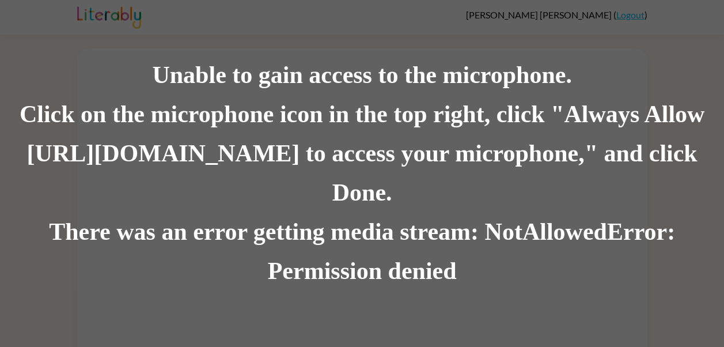
click at [134, 77] on div "Unable to gain access to the microphone." at bounding box center [362, 75] width 724 height 39
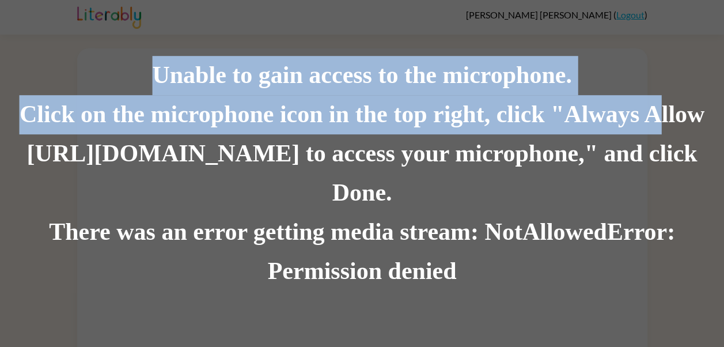
drag, startPoint x: 147, startPoint y: 92, endPoint x: 660, endPoint y: 143, distance: 514.9
click at [660, 143] on div "Unable to gain access to the microphone. Click on the microphone icon in the to…" at bounding box center [362, 173] width 724 height 235
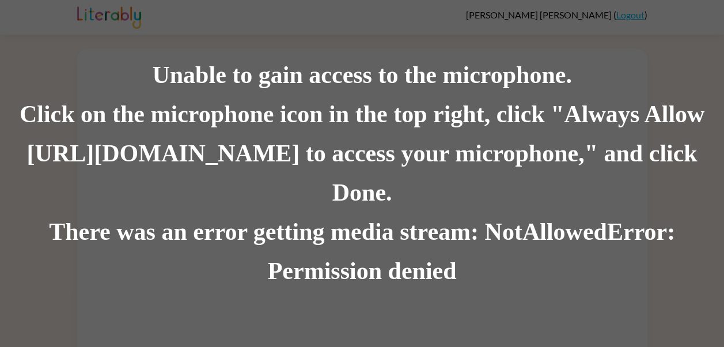
click at [537, 314] on div "Unable to gain access to the microphone. Click on the microphone icon in the to…" at bounding box center [362, 173] width 724 height 347
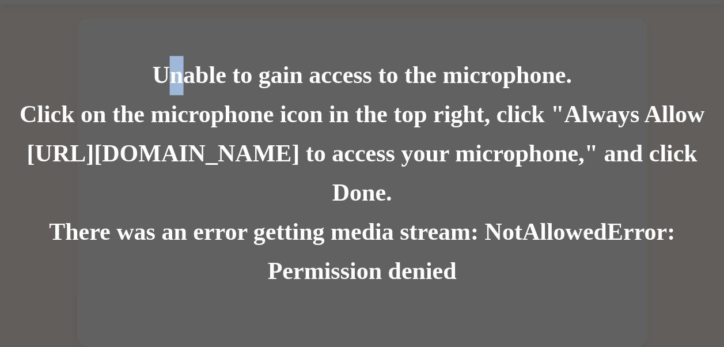
drag, startPoint x: 165, startPoint y: 90, endPoint x: 190, endPoint y: 93, distance: 25.0
click at [190, 93] on div "Unable to gain access to the microphone." at bounding box center [362, 75] width 724 height 39
drag, startPoint x: 190, startPoint y: 93, endPoint x: 108, endPoint y: 70, distance: 84.9
click at [108, 70] on div "Unable to gain access to the microphone. Click on the microphone icon in the to…" at bounding box center [362, 173] width 724 height 347
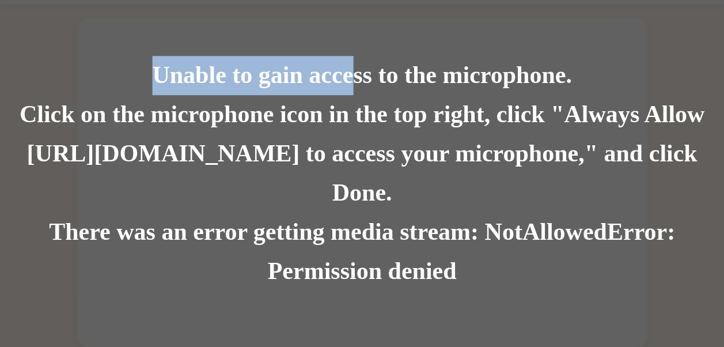
drag, startPoint x: 152, startPoint y: 91, endPoint x: 366, endPoint y: 88, distance: 214.2
click at [366, 88] on div "Unable to gain access to the microphone." at bounding box center [362, 75] width 724 height 39
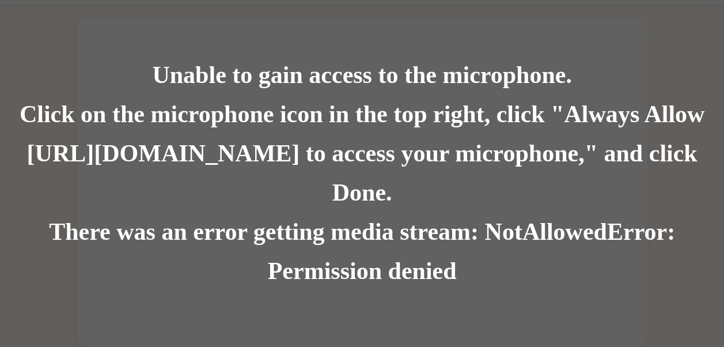
click at [243, 36] on div "Unable to gain access to the microphone. Click on the microphone icon in the to…" at bounding box center [362, 173] width 724 height 347
click at [225, 88] on div "Unable to gain access to the microphone." at bounding box center [362, 75] width 724 height 39
drag, startPoint x: 128, startPoint y: 108, endPoint x: 206, endPoint y: 97, distance: 79.1
click at [206, 95] on div "Unable to gain access to the microphone." at bounding box center [362, 75] width 724 height 39
click at [81, 39] on div "Unable to gain access to the microphone. Click on the microphone icon in the to…" at bounding box center [362, 173] width 724 height 347
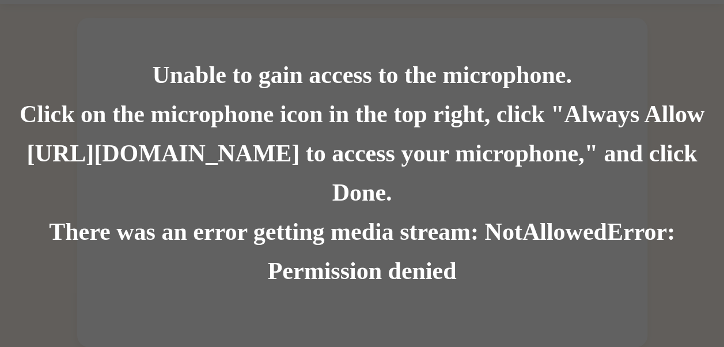
drag, startPoint x: 104, startPoint y: 36, endPoint x: 419, endPoint y: 45, distance: 315.0
click at [419, 45] on div "Unable to gain access to the microphone. Click on the microphone icon in the to…" at bounding box center [362, 173] width 724 height 347
drag, startPoint x: 163, startPoint y: 92, endPoint x: 196, endPoint y: 98, distance: 32.7
click at [196, 95] on div "Unable to gain access to the microphone." at bounding box center [362, 75] width 724 height 39
drag, startPoint x: 196, startPoint y: 98, endPoint x: 107, endPoint y: 92, distance: 89.4
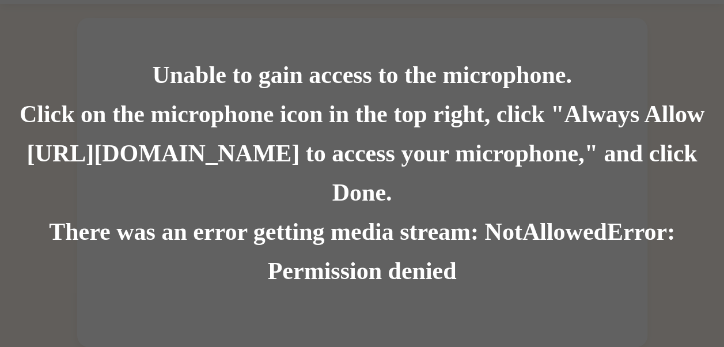
click at [107, 92] on div "Unable to gain access to the microphone." at bounding box center [362, 75] width 724 height 39
drag, startPoint x: 157, startPoint y: 93, endPoint x: 683, endPoint y: 265, distance: 553.6
click at [680, 300] on div "Unable to gain access to the microphone. Click on the microphone icon in the to…" at bounding box center [362, 173] width 724 height 347
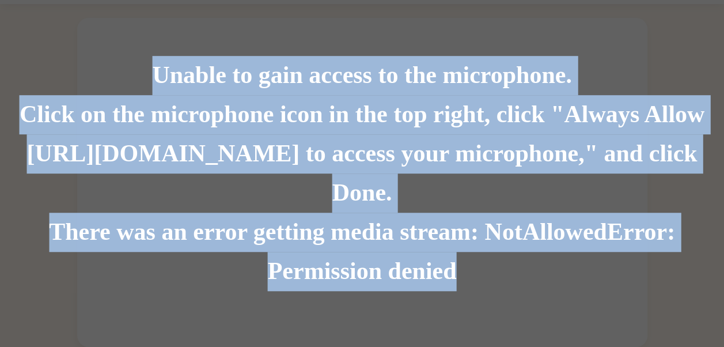
drag, startPoint x: 683, startPoint y: 251, endPoint x: 655, endPoint y: 303, distance: 59.0
click at [655, 303] on div "Unable to gain access to the microphone. Click on the microphone icon in the to…" at bounding box center [362, 173] width 724 height 347
click at [403, 227] on div "There was an error getting media stream: NotAllowedError: Permission denied" at bounding box center [362, 251] width 724 height 78
click at [579, 249] on div "There was an error getting media stream: NotAllowedError: Permission denied" at bounding box center [362, 251] width 724 height 78
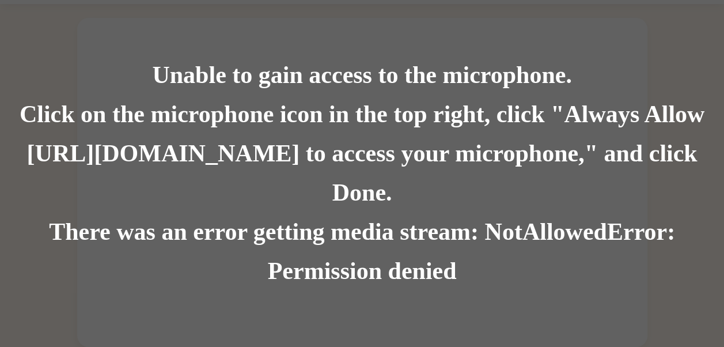
click at [443, 212] on div "There was an error getting media stream: NotAllowedError: Permission denied" at bounding box center [362, 251] width 724 height 78
click at [351, 153] on div "Click on the microphone icon in the top right, click "Always Allow [URL][DOMAIN…" at bounding box center [362, 153] width 724 height 117
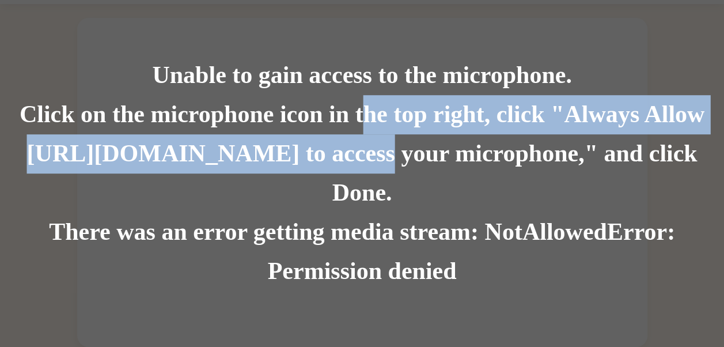
drag, startPoint x: 360, startPoint y: 135, endPoint x: 302, endPoint y: 192, distance: 81.8
click at [302, 192] on div "Click on the microphone icon in the top right, click "Always Allow [URL][DOMAIN…" at bounding box center [362, 153] width 724 height 117
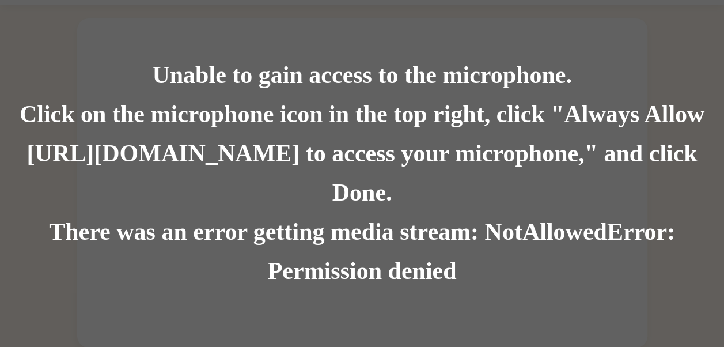
scroll to position [26, 0]
drag, startPoint x: 392, startPoint y: 238, endPoint x: 444, endPoint y: 263, distance: 57.7
click at [444, 263] on div "There was an error getting media stream: NotAllowedError: Permission denied" at bounding box center [362, 251] width 724 height 78
drag, startPoint x: 444, startPoint y: 263, endPoint x: 502, endPoint y: 269, distance: 58.0
click at [502, 269] on div "There was an error getting media stream: NotAllowedError: Permission denied" at bounding box center [362, 251] width 724 height 78
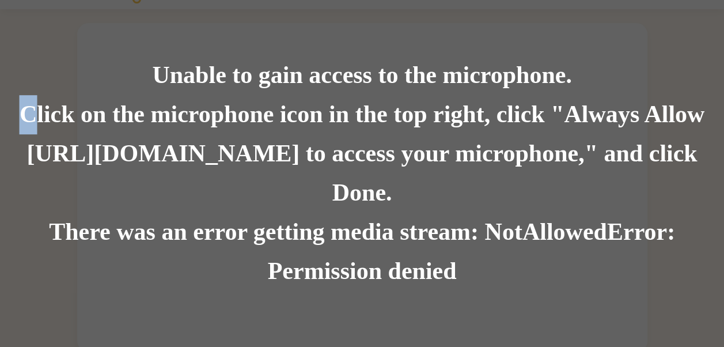
drag, startPoint x: 26, startPoint y: 122, endPoint x: 40, endPoint y: 132, distance: 17.3
click at [40, 132] on div "Click on the microphone icon in the top right, click "Always Allow [URL][DOMAIN…" at bounding box center [362, 153] width 724 height 117
click at [54, 95] on div "Unable to gain access to the microphone." at bounding box center [362, 75] width 724 height 39
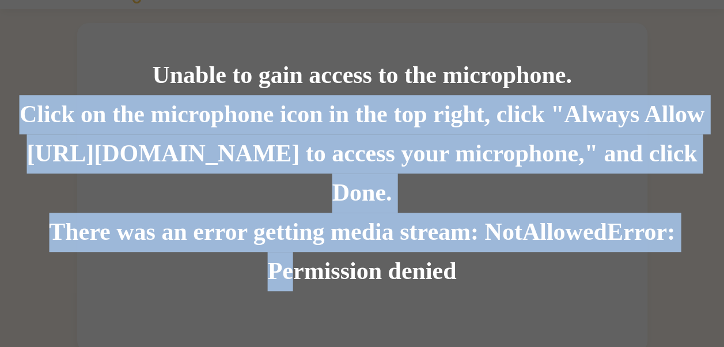
drag, startPoint x: 21, startPoint y: 138, endPoint x: 291, endPoint y: 265, distance: 298.5
click at [291, 265] on div "Unable to gain access to the microphone. Click on the microphone icon in the to…" at bounding box center [362, 173] width 724 height 235
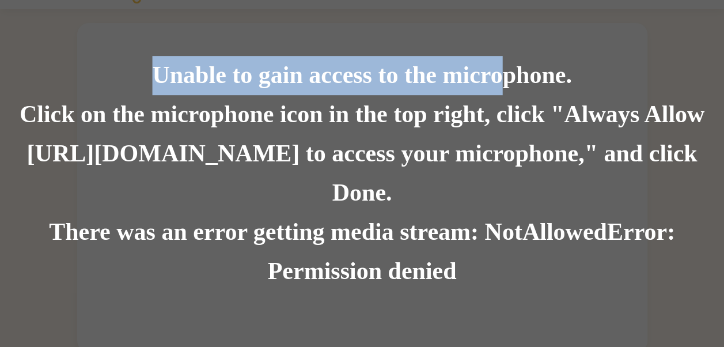
drag, startPoint x: 451, startPoint y: 39, endPoint x: 497, endPoint y: 108, distance: 83.2
click at [497, 108] on div "Unable to gain access to the microphone. Click on the microphone icon in the to…" at bounding box center [362, 173] width 724 height 347
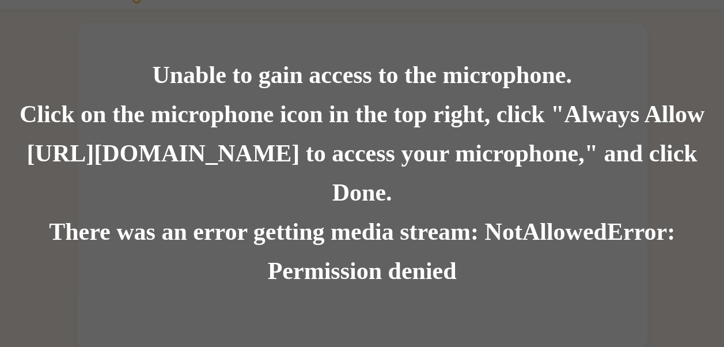
drag, startPoint x: 497, startPoint y: 108, endPoint x: 466, endPoint y: 15, distance: 98.3
click at [466, 15] on div "Unable to gain access to the microphone. Click on the microphone icon in the to…" at bounding box center [362, 173] width 724 height 347
drag, startPoint x: 560, startPoint y: 88, endPoint x: 560, endPoint y: 100, distance: 12.1
click at [560, 95] on div "Unable to gain access to the microphone." at bounding box center [362, 75] width 724 height 39
drag, startPoint x: 560, startPoint y: 100, endPoint x: 569, endPoint y: 84, distance: 18.4
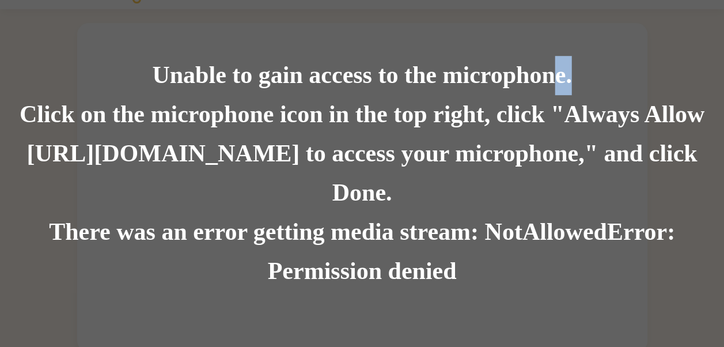
click at [569, 84] on div "Unable to gain access to the microphone." at bounding box center [362, 75] width 724 height 39
click at [611, 79] on div "Unable to gain access to the microphone." at bounding box center [362, 75] width 724 height 39
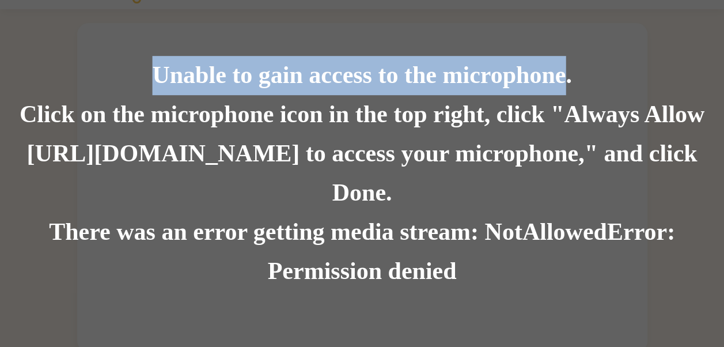
drag, startPoint x: 566, startPoint y: 90, endPoint x: 589, endPoint y: 335, distance: 245.8
click at [589, 335] on div "Unable to gain access to the microphone. Click on the microphone icon in the to…" at bounding box center [362, 173] width 724 height 347
click at [633, 72] on div "Unable to gain access to the microphone. Click on the microphone icon in the to…" at bounding box center [362, 173] width 724 height 347
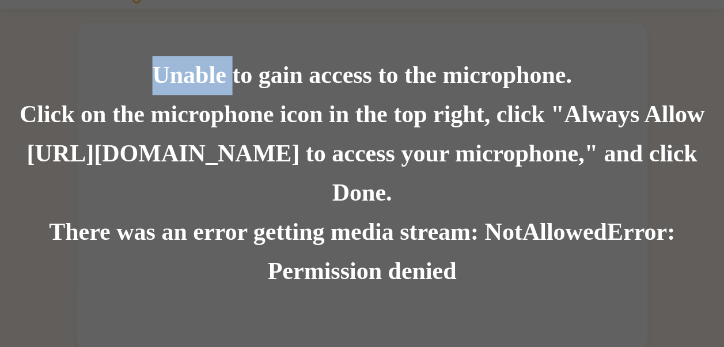
click at [633, 72] on div "Unable to gain access to the microphone. Click on the microphone icon in the to…" at bounding box center [362, 173] width 724 height 347
click at [523, 74] on div "Unable to gain access to the microphone. Click on the microphone icon in the to…" at bounding box center [362, 173] width 724 height 347
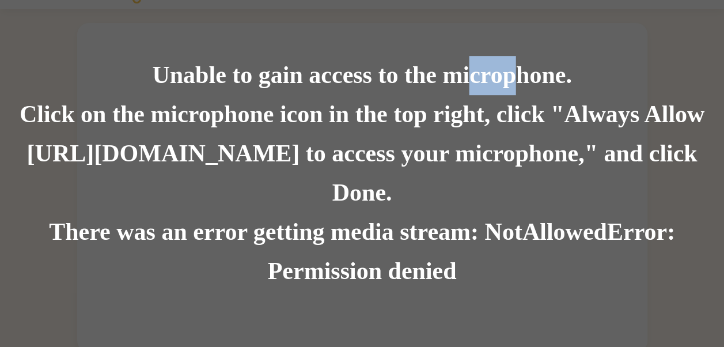
drag, startPoint x: 512, startPoint y: 98, endPoint x: 473, endPoint y: 77, distance: 44.3
click at [473, 77] on div "Unable to gain access to the microphone." at bounding box center [362, 75] width 724 height 39
click at [503, 50] on div "Unable to gain access to the microphone. Click on the microphone icon in the to…" at bounding box center [362, 173] width 724 height 347
click at [501, 257] on div "There was an error getting media stream: NotAllowedError: Permission denied" at bounding box center [362, 251] width 724 height 78
